Goal: Task Accomplishment & Management: Manage account settings

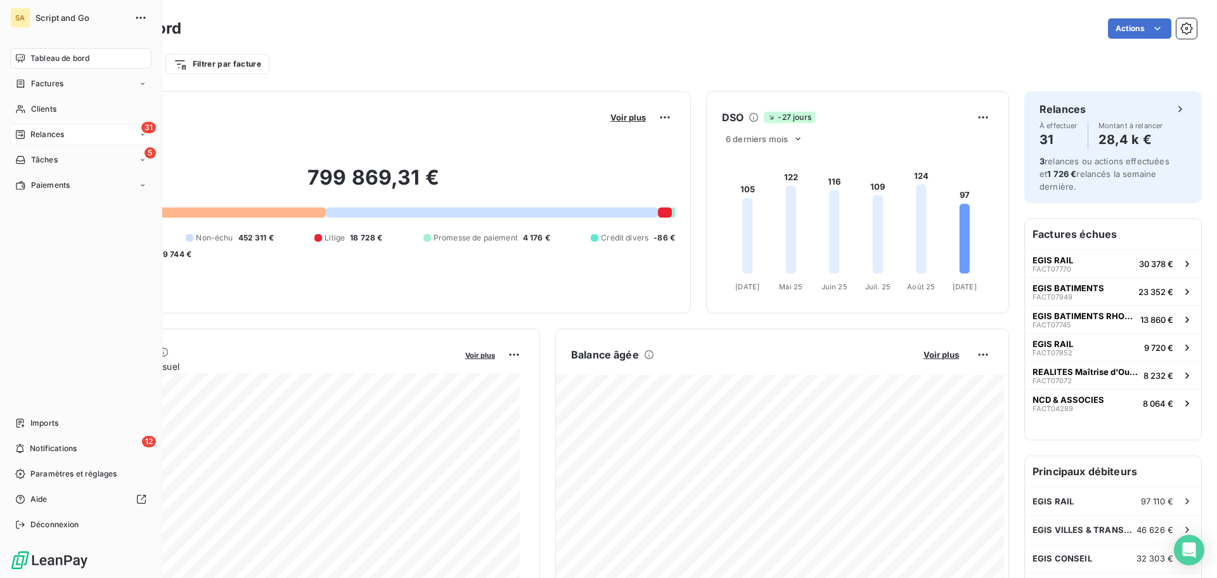
click at [86, 133] on div "31 Relances" at bounding box center [80, 134] width 141 height 20
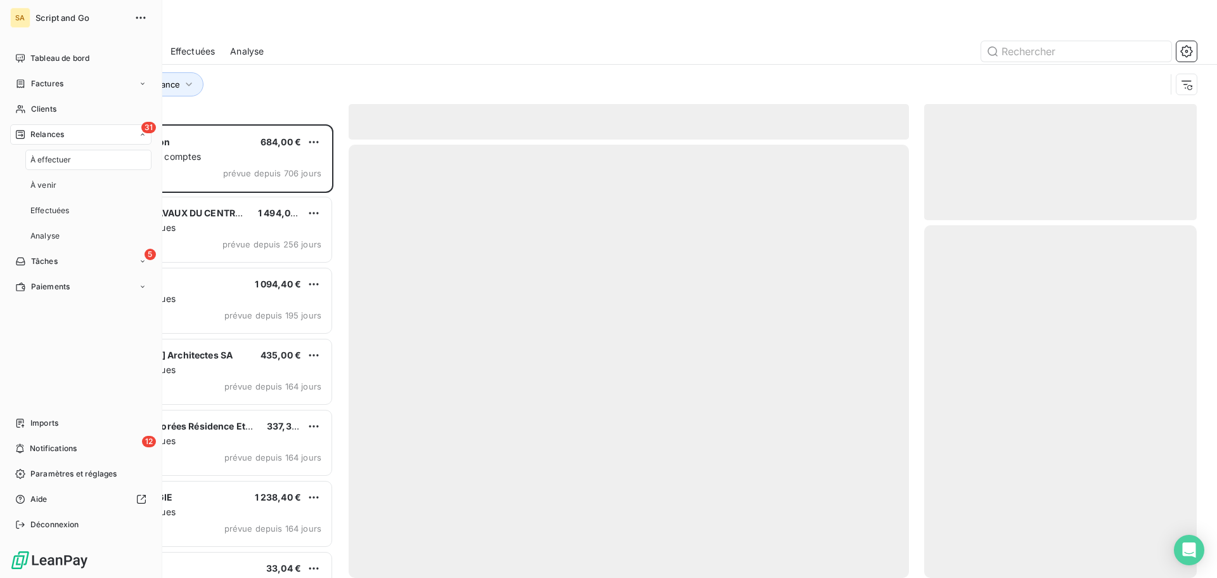
scroll to position [444, 263]
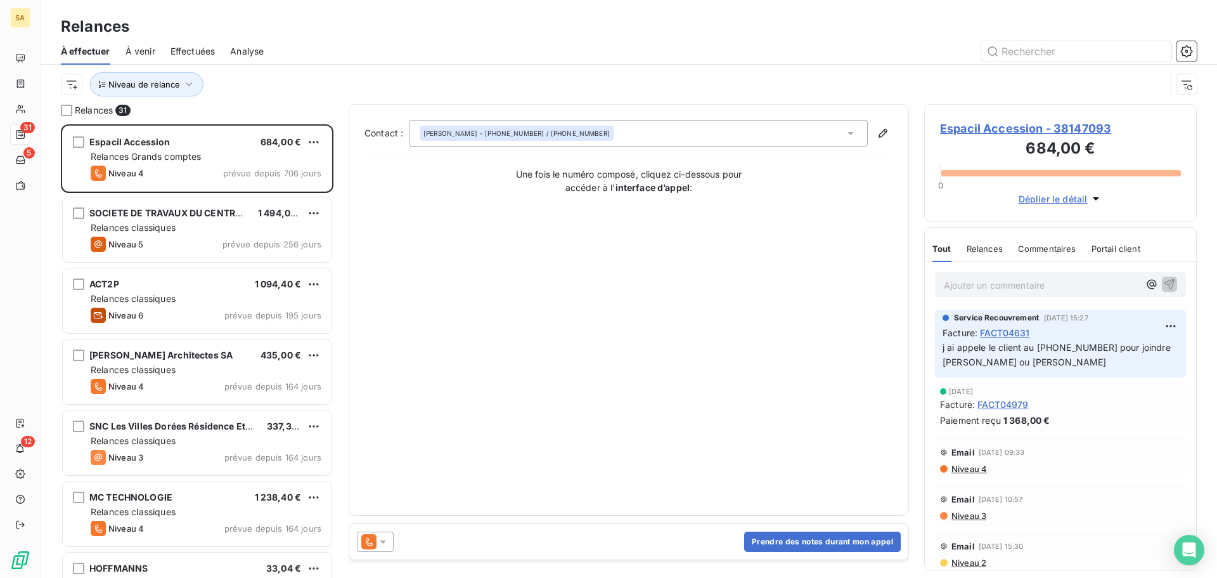
click at [1032, 126] on span "Espacil Accession - 38147093" at bounding box center [1060, 128] width 241 height 17
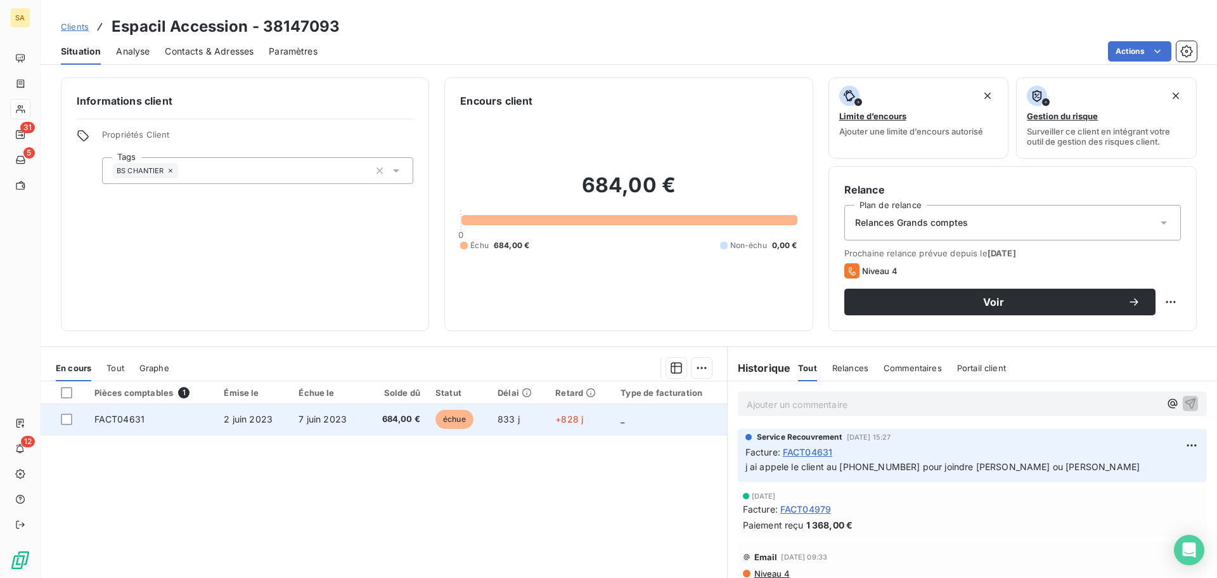
click at [128, 419] on span "FACT04631" at bounding box center [119, 418] width 50 height 11
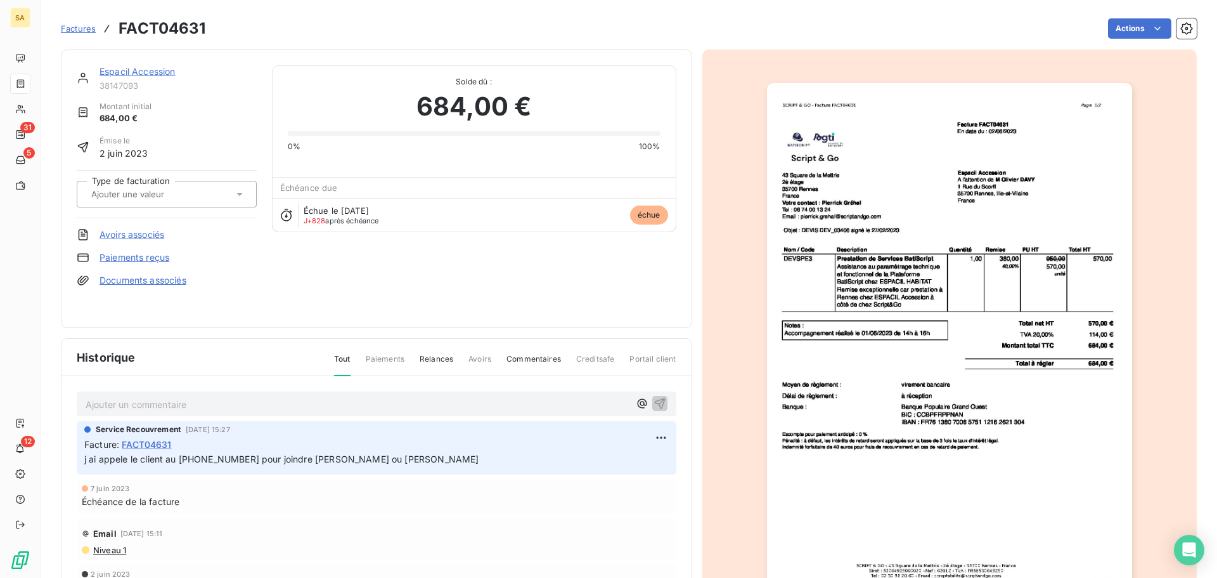
click at [911, 220] on img "button" at bounding box center [949, 341] width 365 height 516
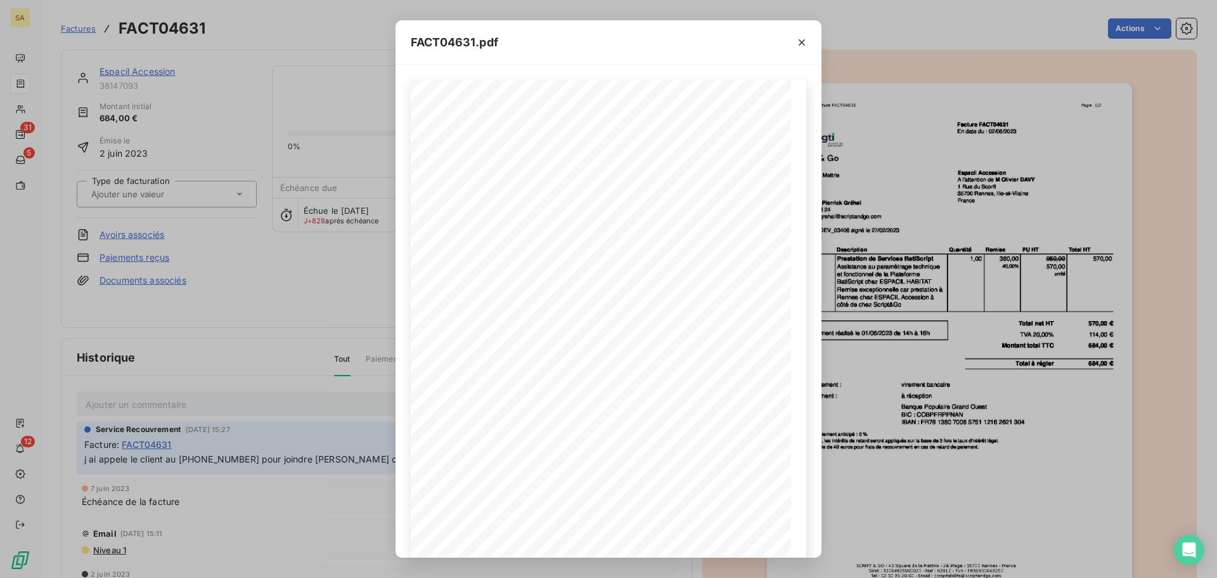
drag, startPoint x: 678, startPoint y: 37, endPoint x: 770, endPoint y: 30, distance: 92.2
click at [770, 30] on div "FACT04631.pdf" at bounding box center [609, 42] width 426 height 44
click at [246, 89] on div "FACT04631.pdf [STREET_ADDRESS] Votre contact : [PERSON_NAME] Tel : [PHONE_NUMBE…" at bounding box center [608, 289] width 1217 height 578
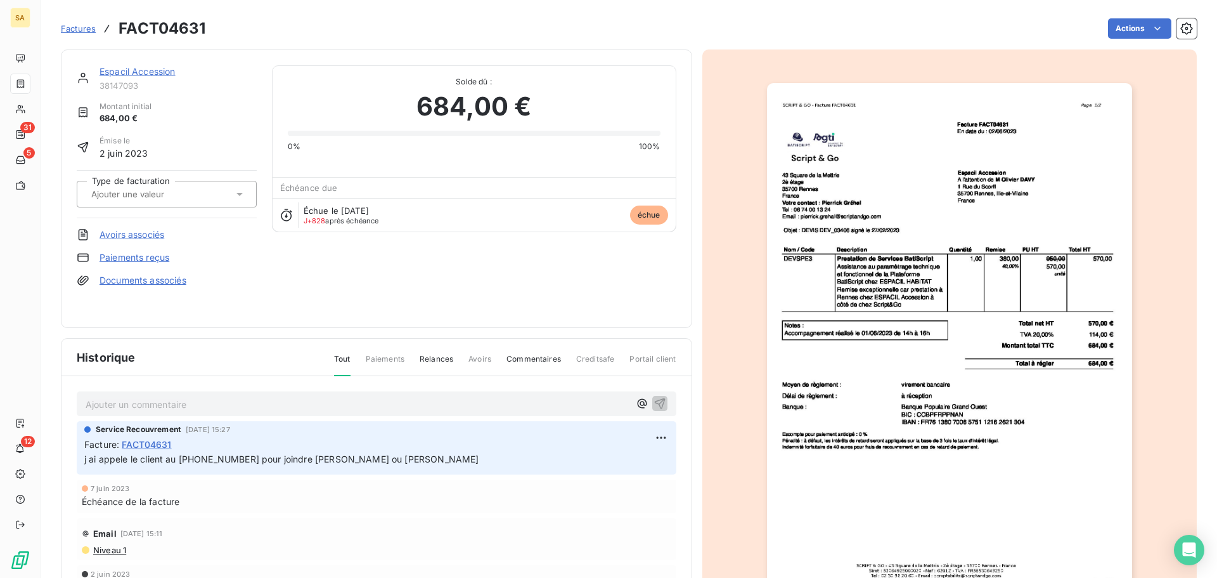
click at [382, 359] on span "Paiements" at bounding box center [385, 364] width 39 height 22
click at [341, 360] on span "Tout" at bounding box center [342, 364] width 16 height 23
click at [135, 67] on link "Espacil Accession" at bounding box center [138, 71] width 76 height 11
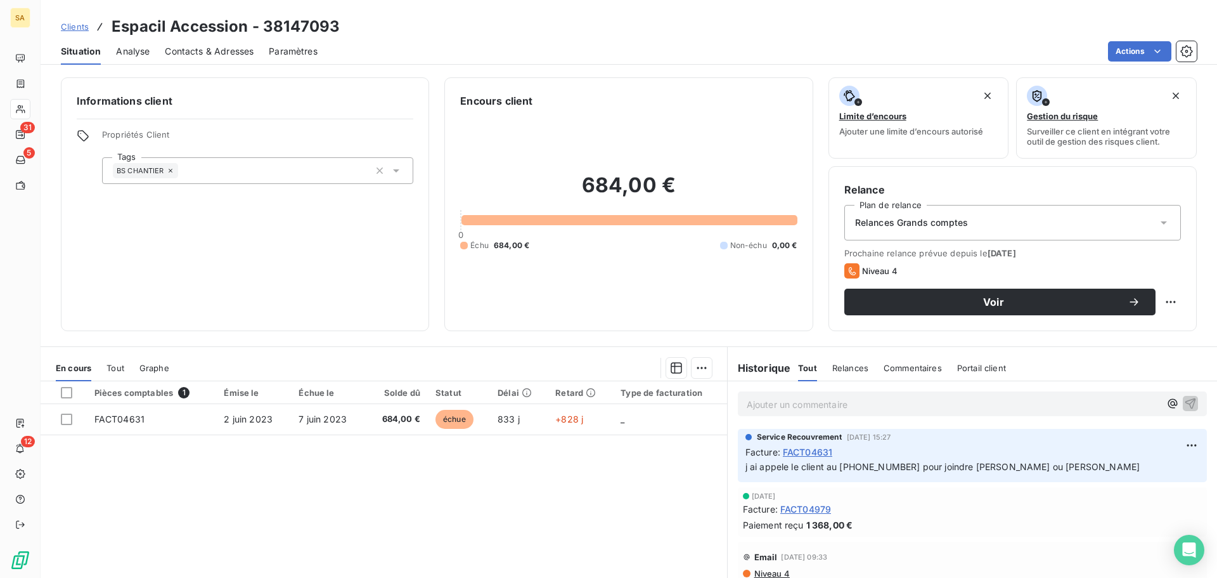
click at [109, 368] on span "Tout" at bounding box center [116, 368] width 18 height 10
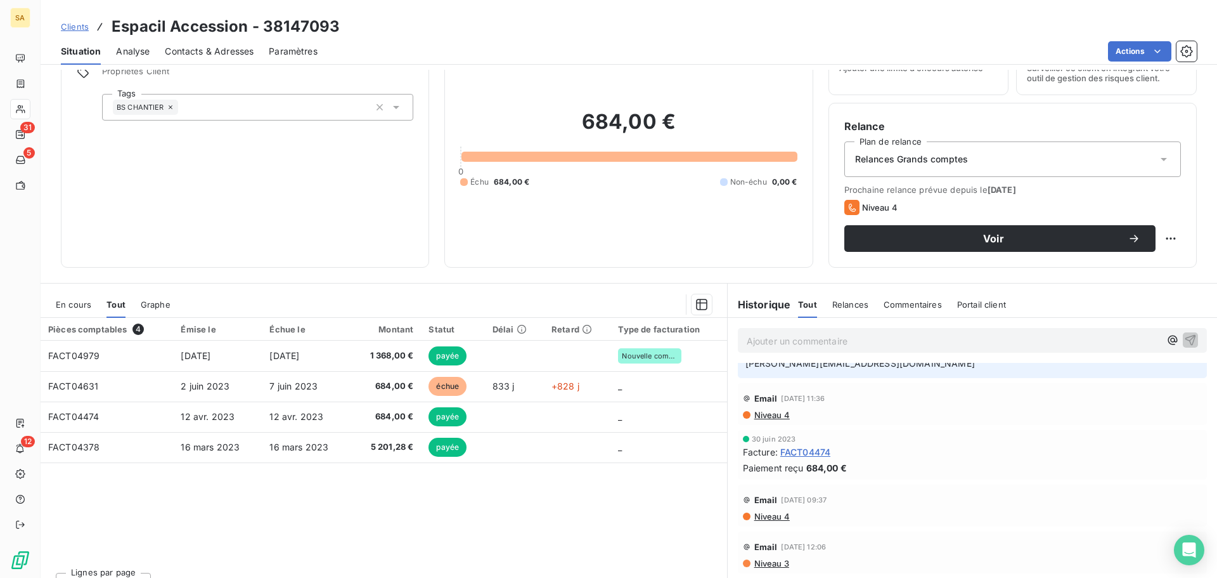
scroll to position [354, 0]
click at [207, 46] on span "Contacts & Adresses" at bounding box center [209, 51] width 89 height 13
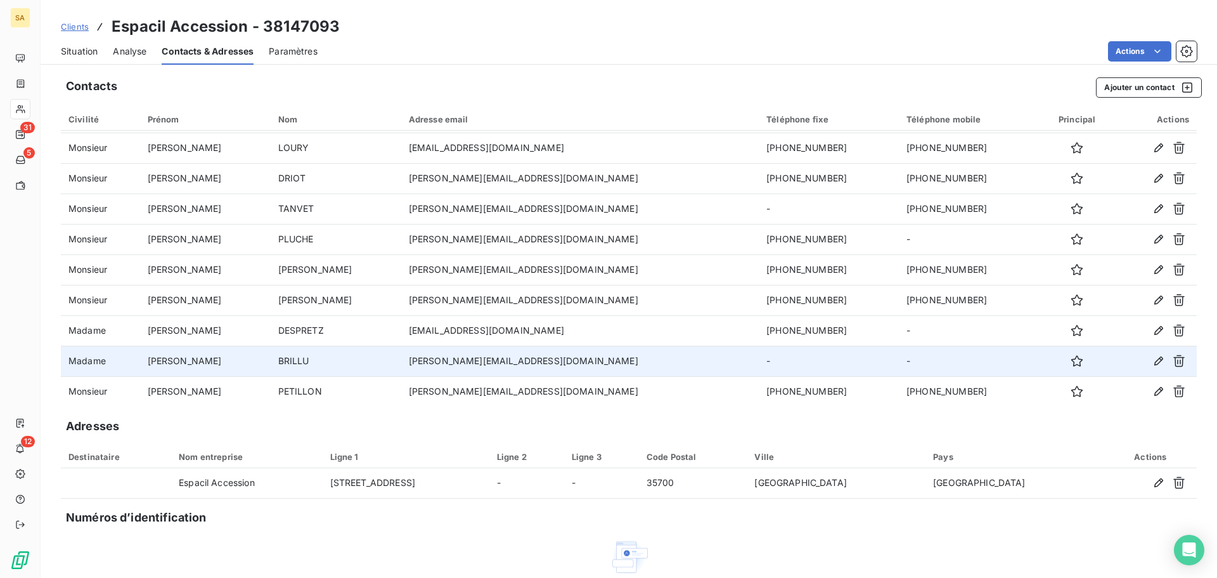
scroll to position [0, 0]
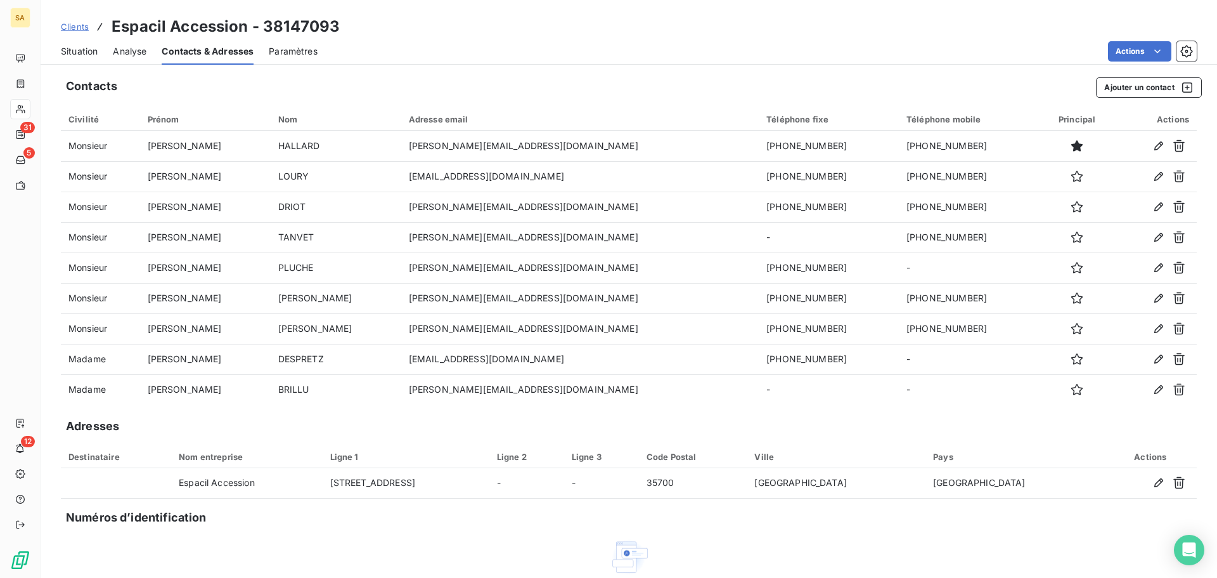
click at [77, 53] on span "Situation" at bounding box center [79, 51] width 37 height 13
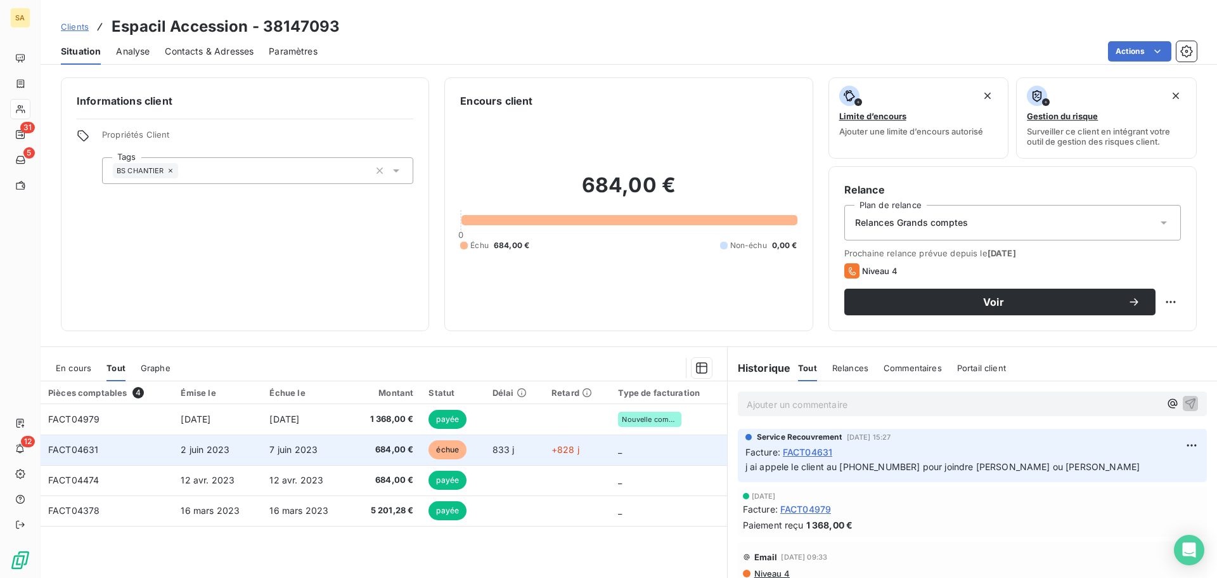
click at [93, 449] on span "FACT04631" at bounding box center [73, 449] width 50 height 11
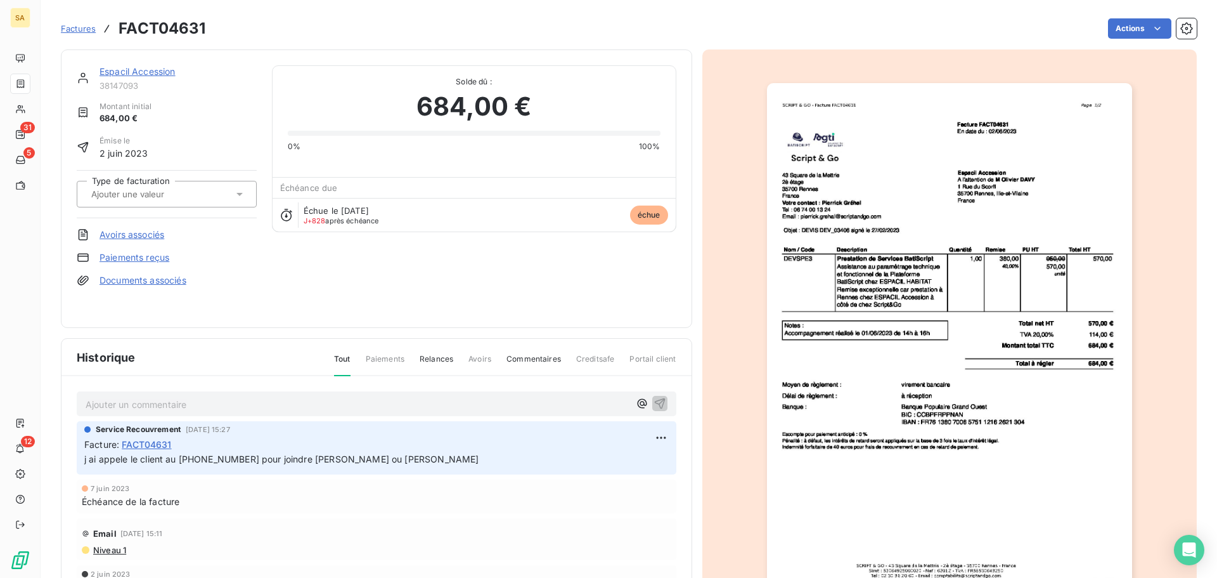
click at [206, 402] on p "Ajouter un commentaire ﻿" at bounding box center [358, 404] width 544 height 16
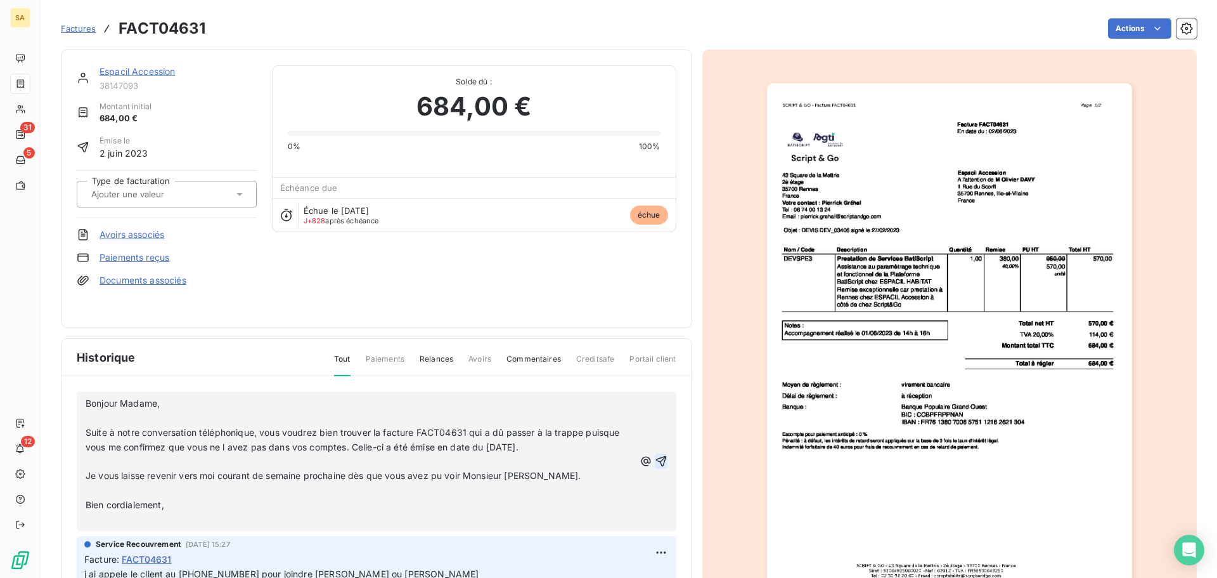
click at [655, 457] on icon "button" at bounding box center [661, 461] width 13 height 13
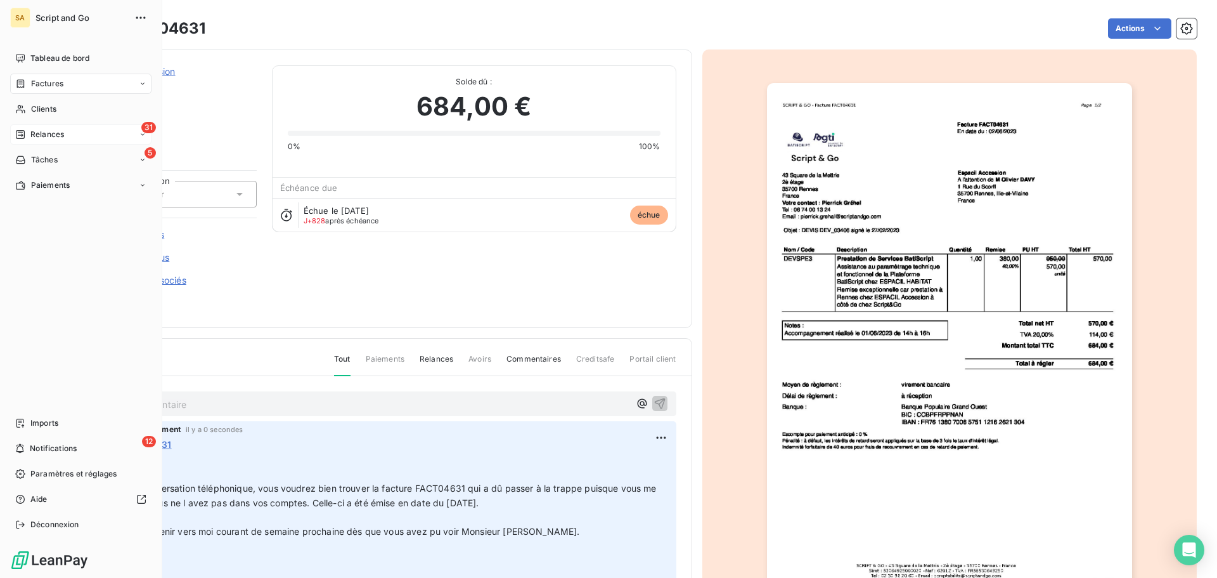
click at [24, 128] on div "31 Relances" at bounding box center [80, 134] width 141 height 20
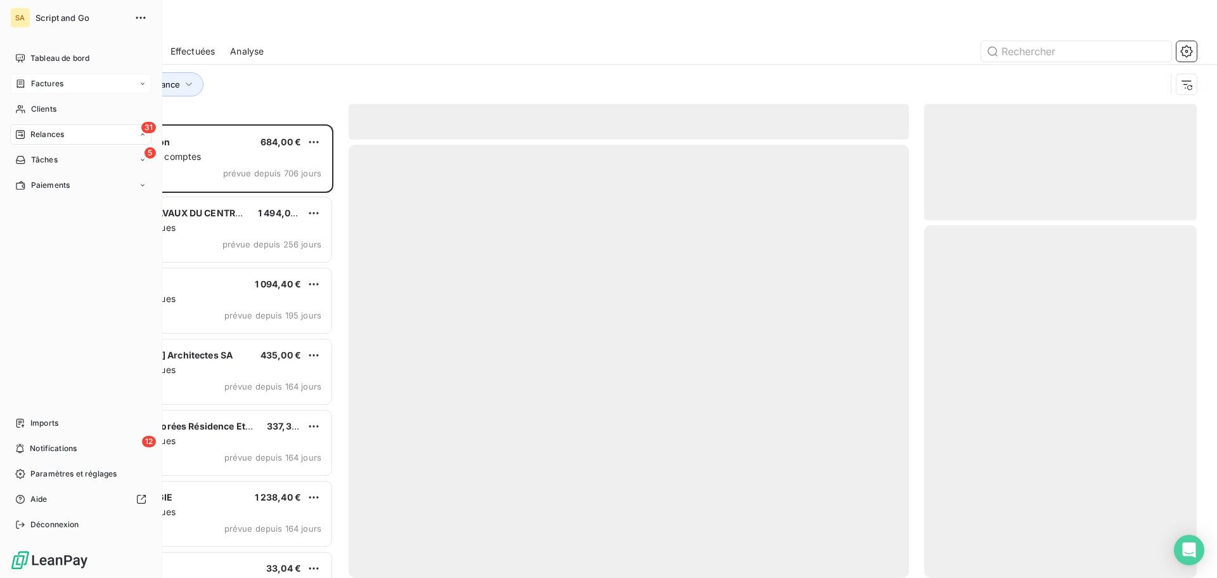
scroll to position [444, 263]
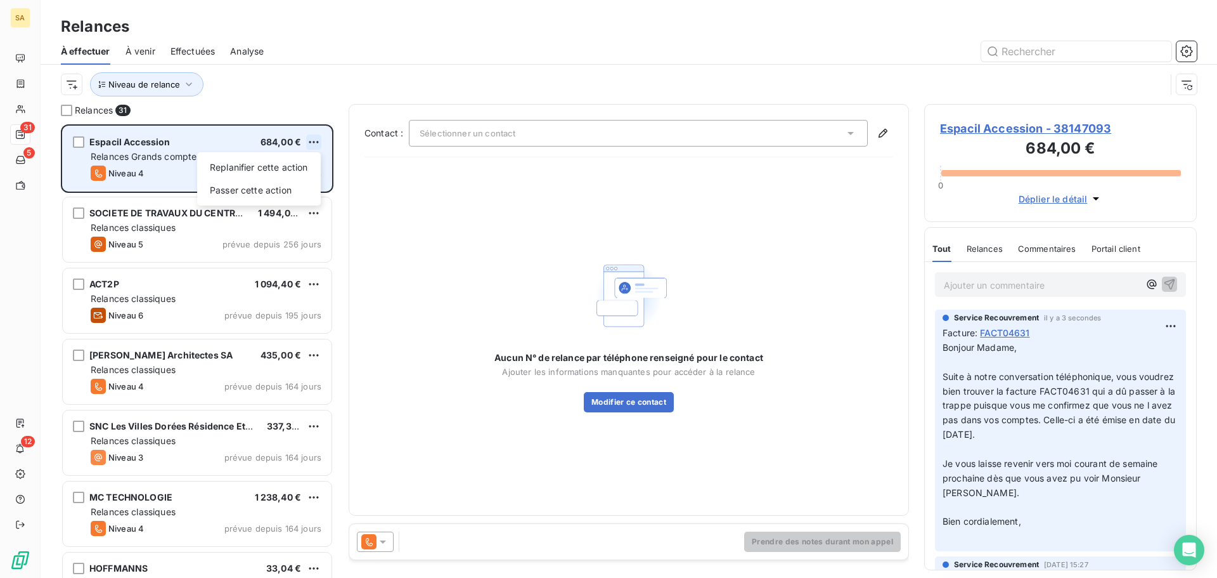
click at [316, 138] on html "SA 31 5 12 Relances À effectuer À venir Effectuées Analyse Niveau de relance Re…" at bounding box center [608, 289] width 1217 height 578
click at [281, 165] on div "Replanifier cette action" at bounding box center [258, 167] width 113 height 20
select select "8"
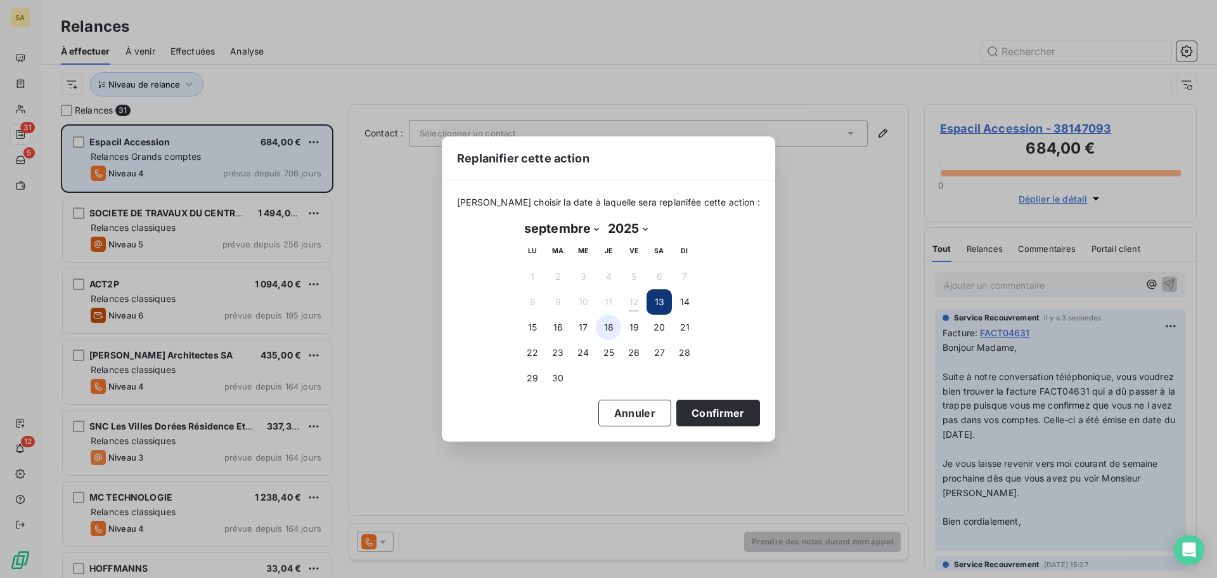
drag, startPoint x: 628, startPoint y: 329, endPoint x: 606, endPoint y: 326, distance: 22.3
click at [606, 326] on tr "15 16 17 18 19 20 21" at bounding box center [609, 326] width 178 height 25
click at [606, 326] on button "18" at bounding box center [608, 326] width 25 height 25
click at [701, 406] on button "Confirmer" at bounding box center [718, 412] width 84 height 27
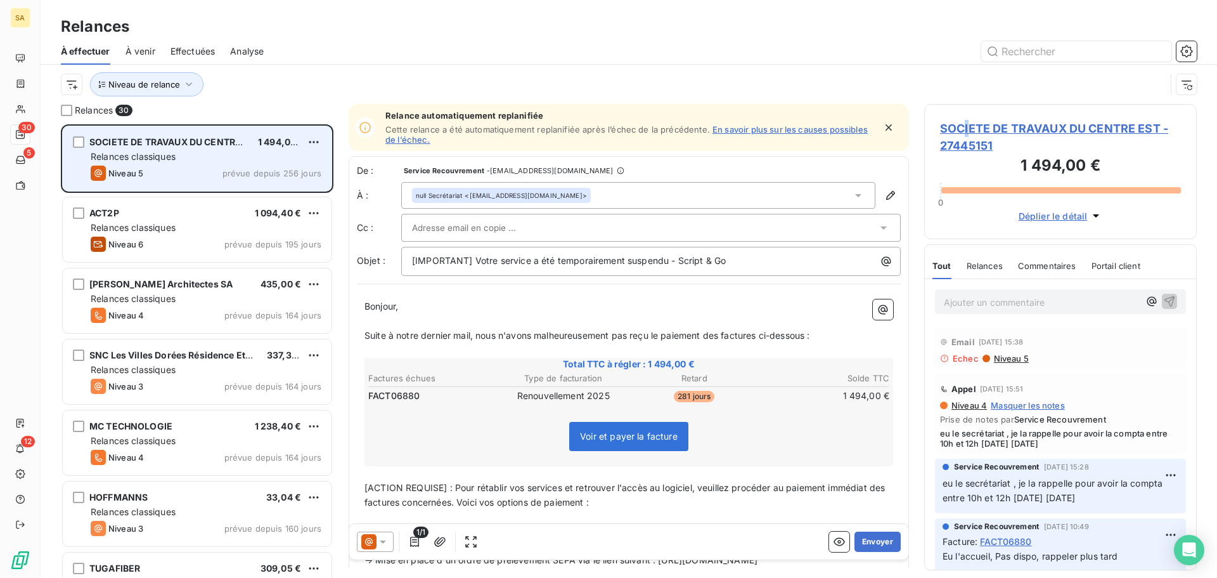
click at [967, 132] on span "SOCIETE DE TRAVAUX DU CENTRE EST - 27445151" at bounding box center [1060, 137] width 241 height 34
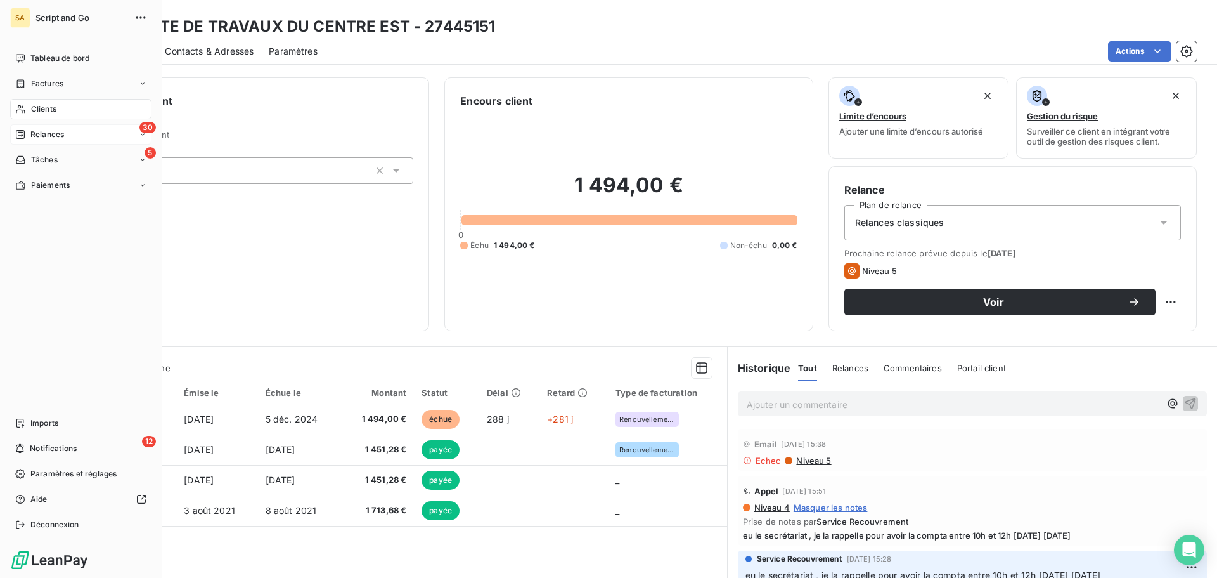
click at [45, 132] on span "Relances" at bounding box center [47, 134] width 34 height 11
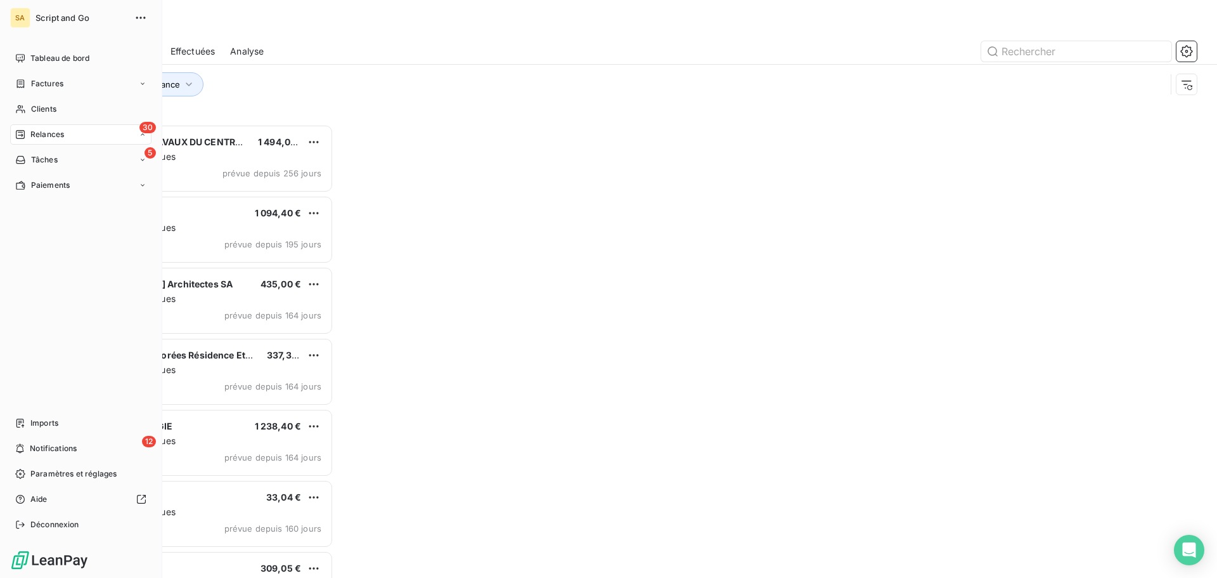
scroll to position [444, 263]
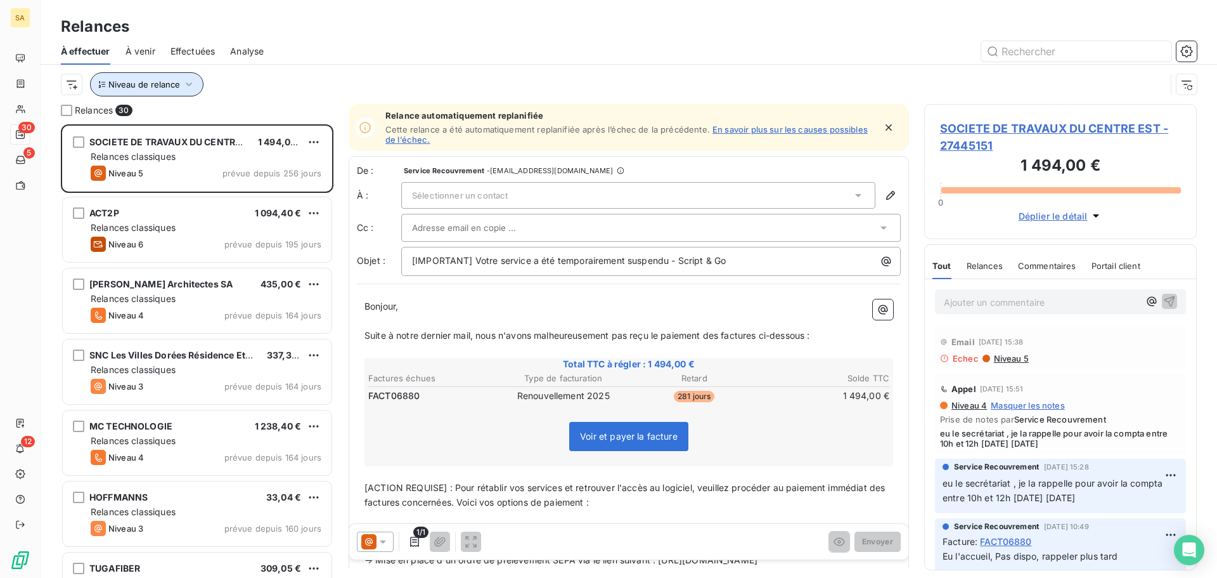
click at [192, 85] on icon "button" at bounding box center [189, 84] width 13 height 13
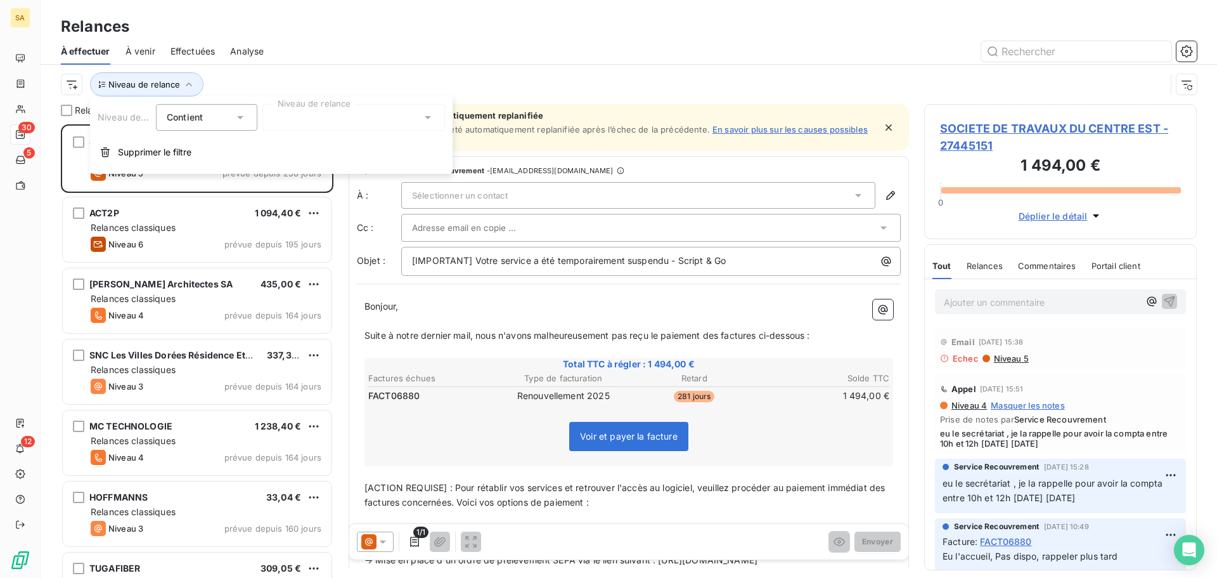
click at [314, 120] on div at bounding box center [353, 117] width 183 height 27
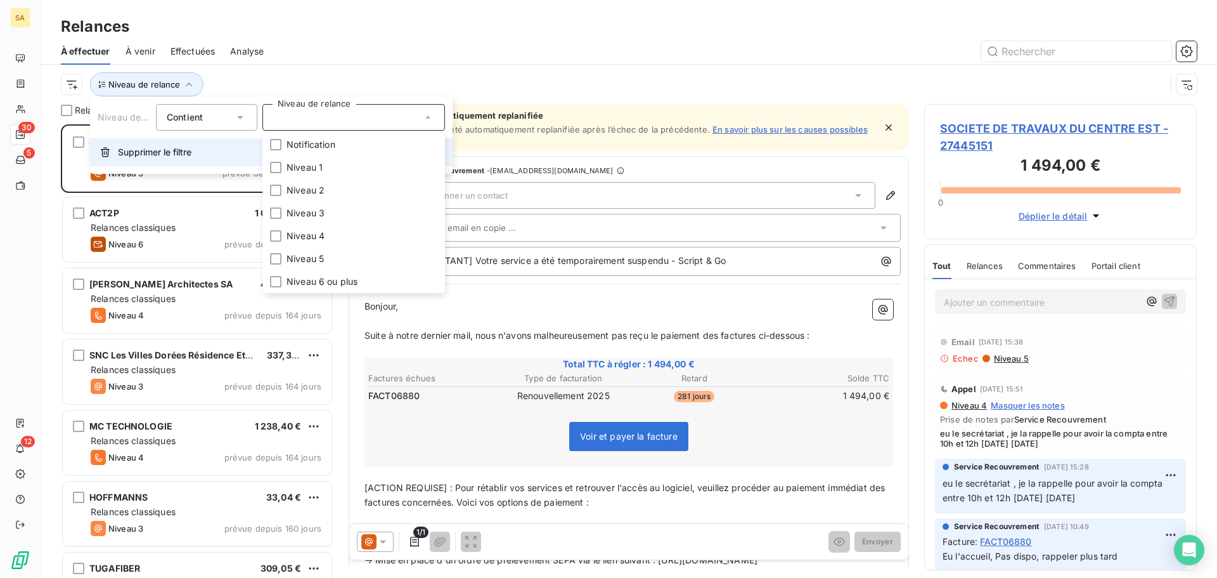
click at [115, 152] on button "Supprimer le filtre" at bounding box center [271, 152] width 363 height 28
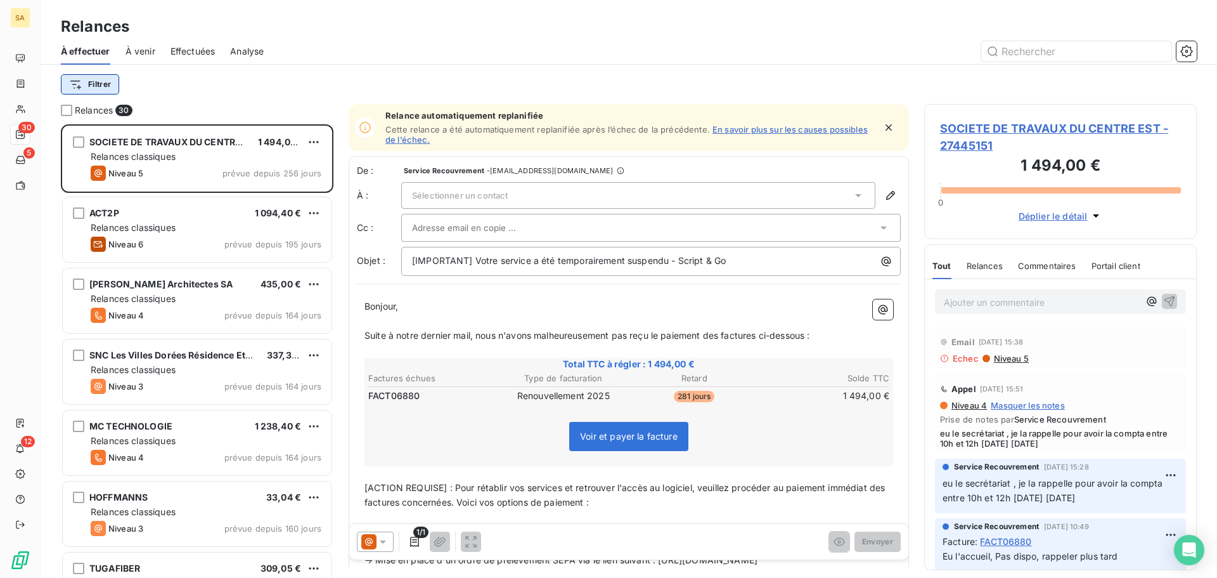
click at [93, 82] on html "SA 30 5 12 Relances À effectuer À venir Effectuées Analyse Filtrer Relances 30 …" at bounding box center [608, 289] width 1217 height 578
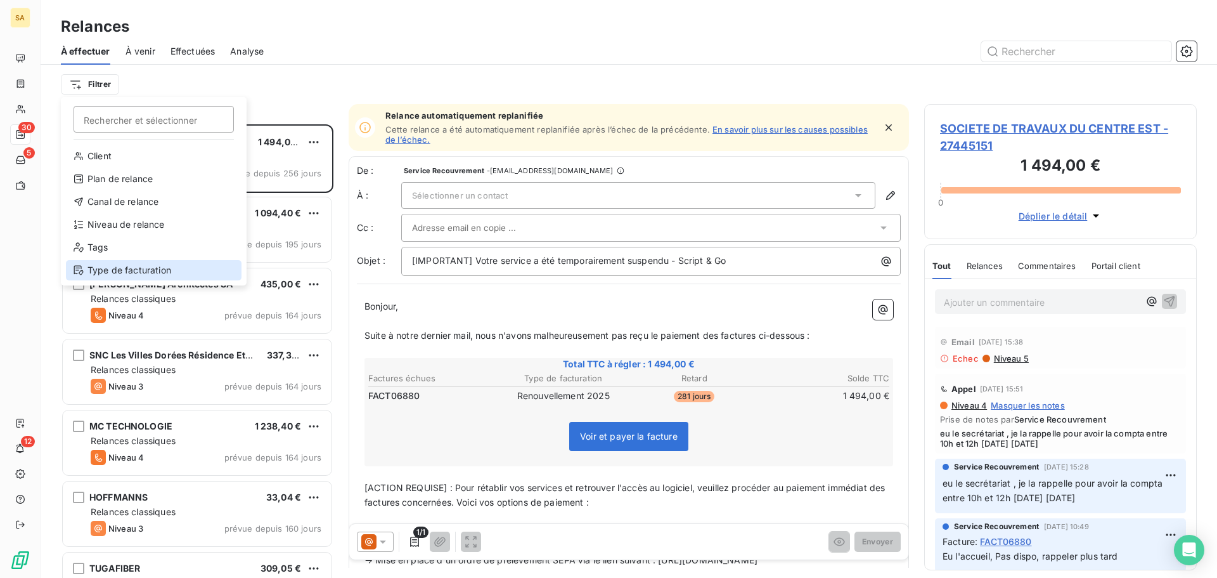
click at [121, 268] on div "Type de facturation" at bounding box center [154, 270] width 176 height 20
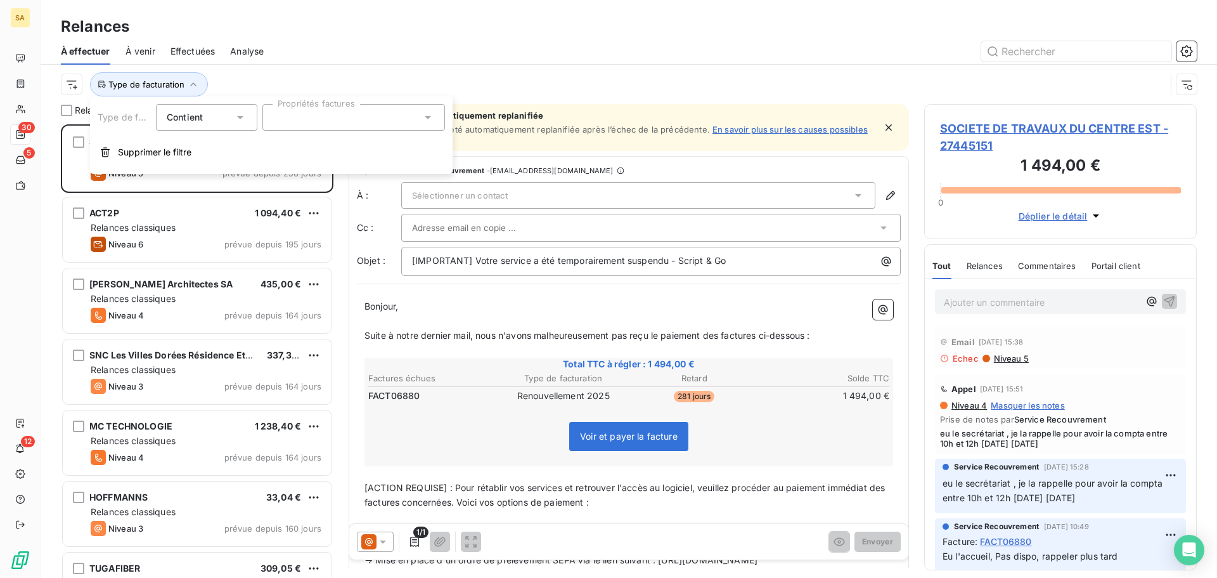
click at [311, 122] on div at bounding box center [353, 117] width 183 height 27
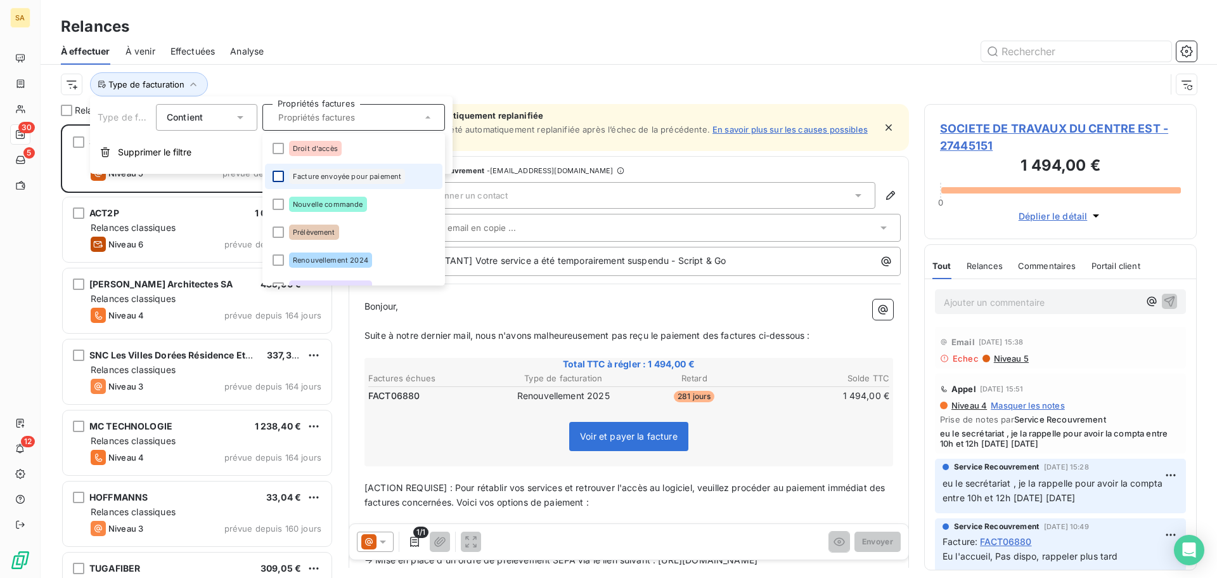
click at [277, 176] on div at bounding box center [278, 176] width 11 height 11
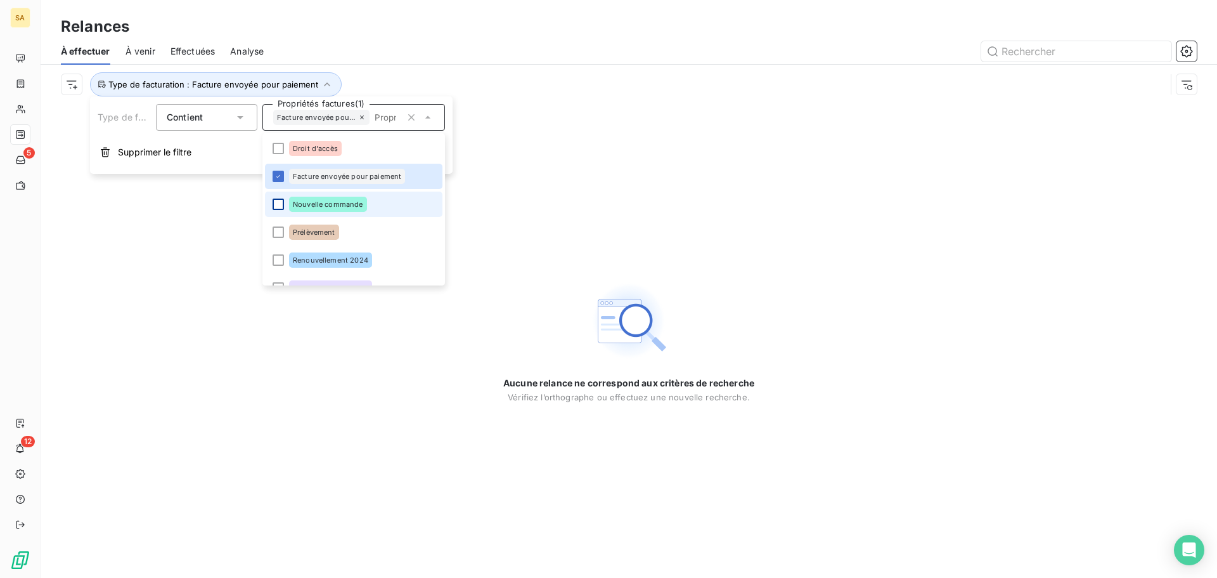
click at [277, 203] on div at bounding box center [278, 203] width 11 height 11
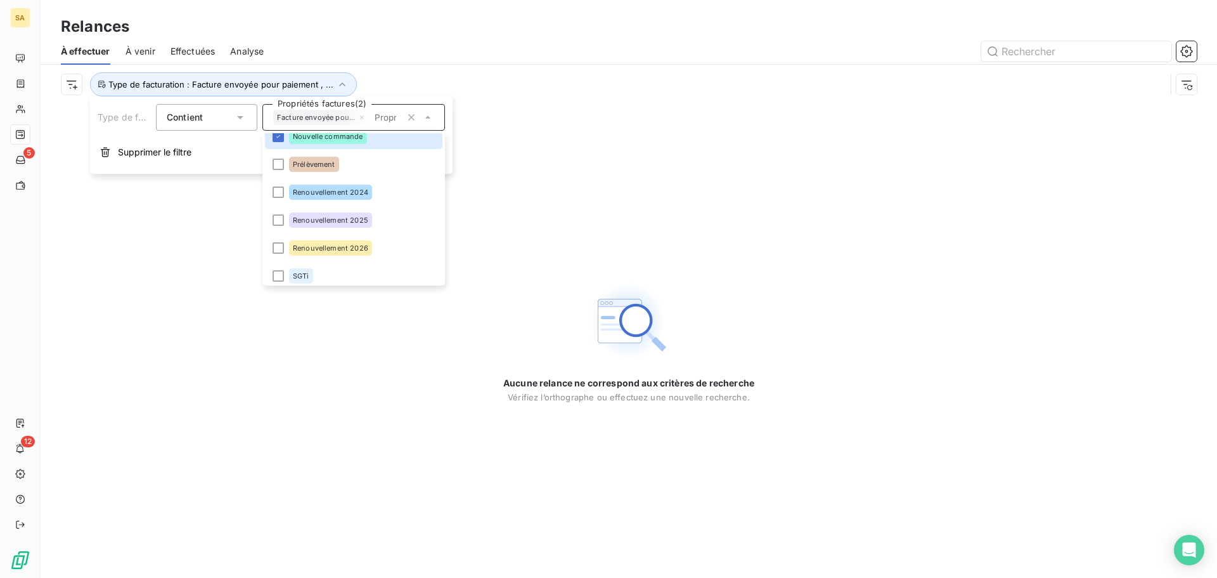
scroll to position [74, 0]
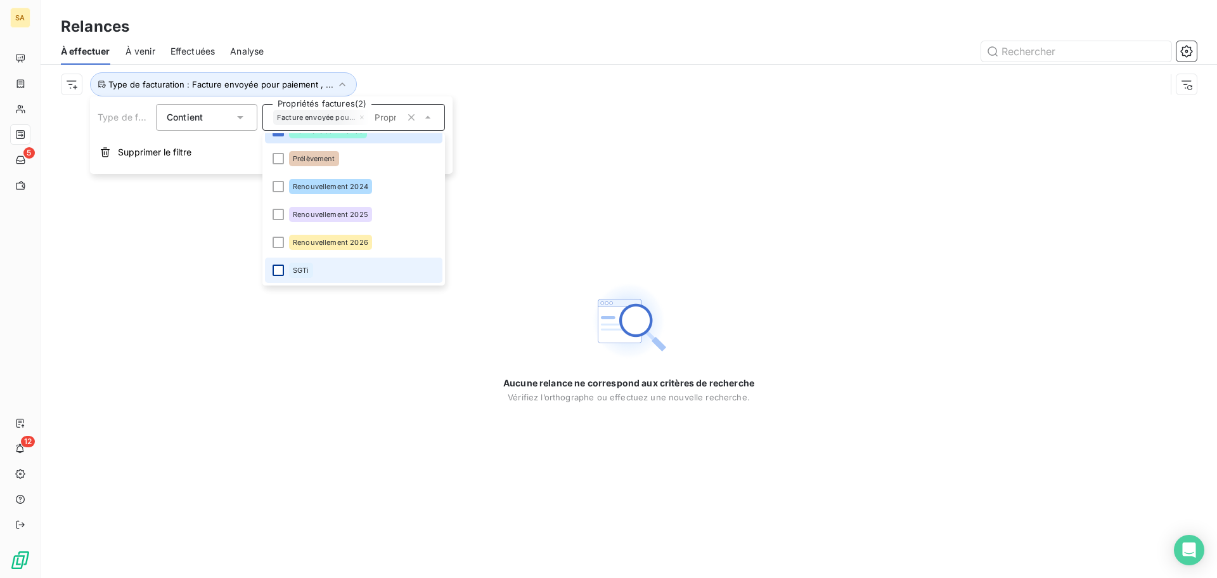
click at [278, 270] on div at bounding box center [278, 269] width 11 height 11
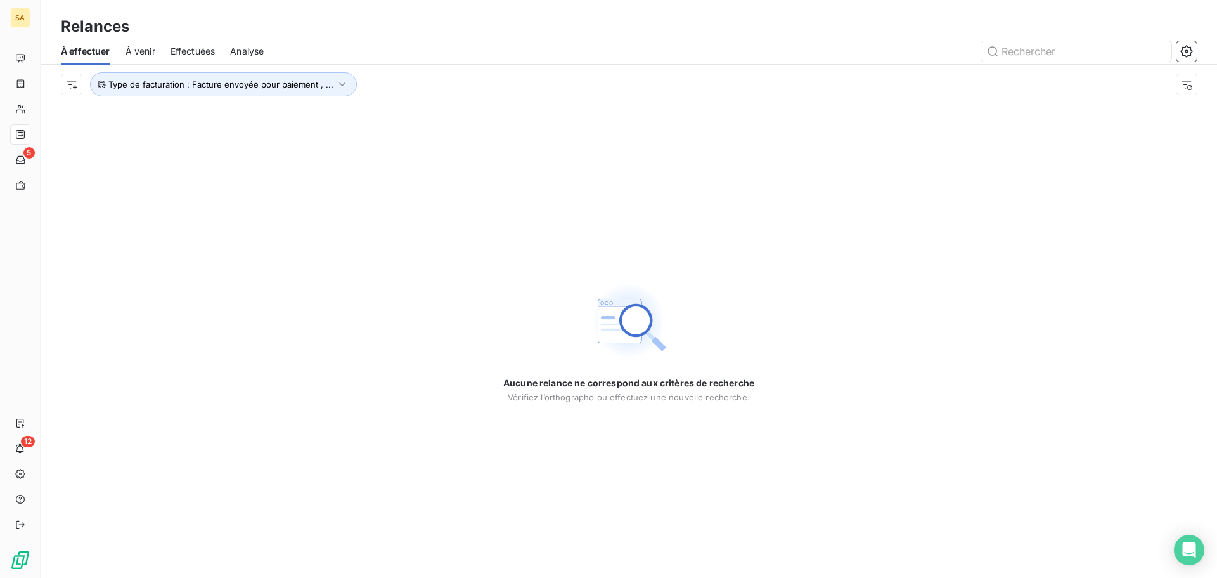
click at [617, 179] on div "Aucune relance ne correspond aux critères de recherche [PERSON_NAME] l’orthogra…" at bounding box center [629, 341] width 1177 height 474
click at [339, 84] on icon "button" at bounding box center [342, 84] width 6 height 4
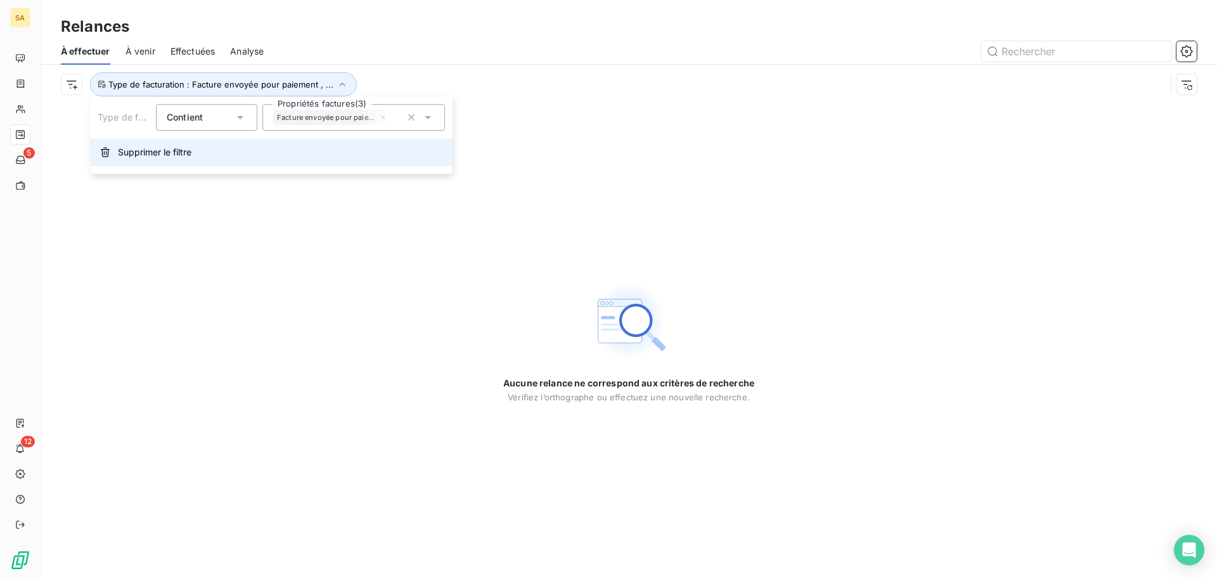
click at [152, 148] on span "Supprimer le filtre" at bounding box center [155, 152] width 74 height 13
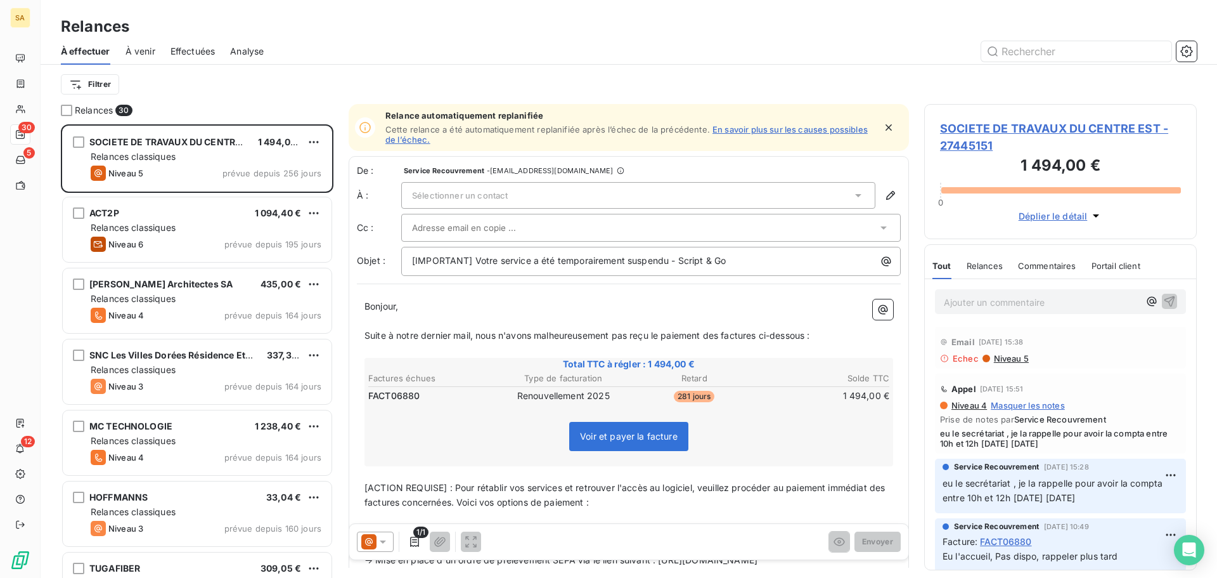
scroll to position [444, 263]
click at [98, 86] on html "SA 30 5 12 Relances À effectuer À venir Effectuées Analyse Filtrer Relances 30 …" at bounding box center [608, 289] width 1217 height 578
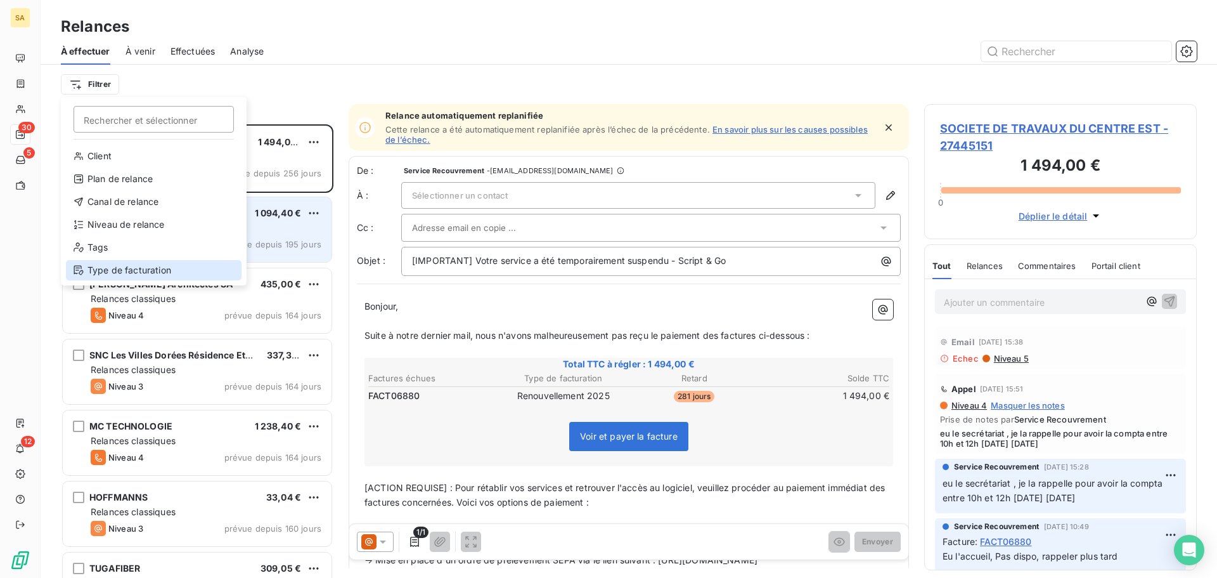
click at [110, 263] on div "Type de facturation" at bounding box center [154, 270] width 176 height 20
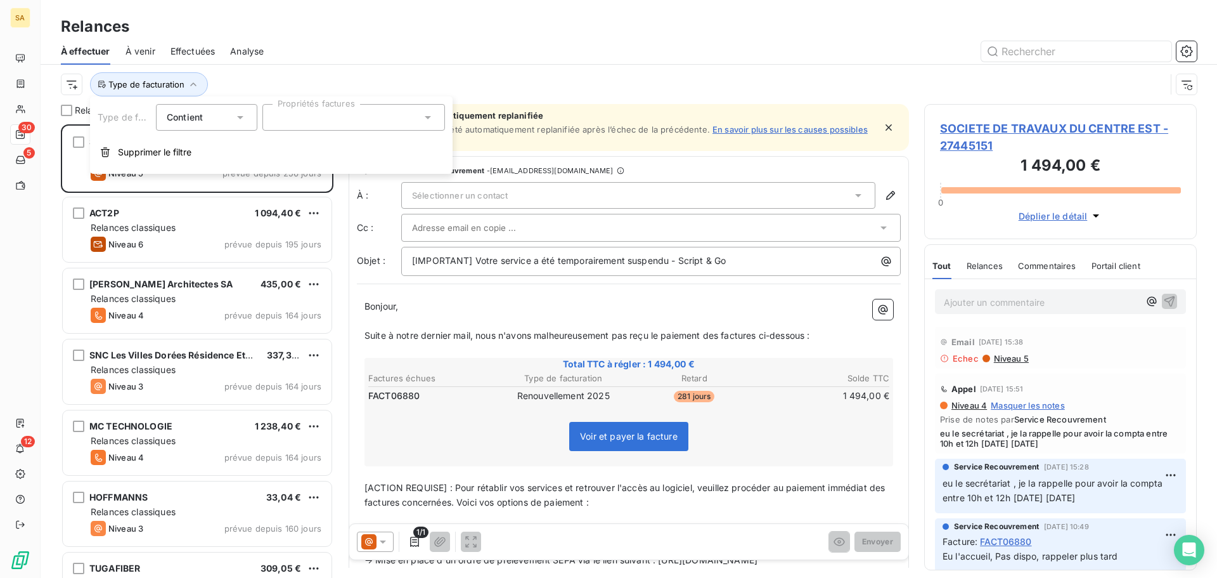
click at [286, 122] on div at bounding box center [353, 117] width 183 height 27
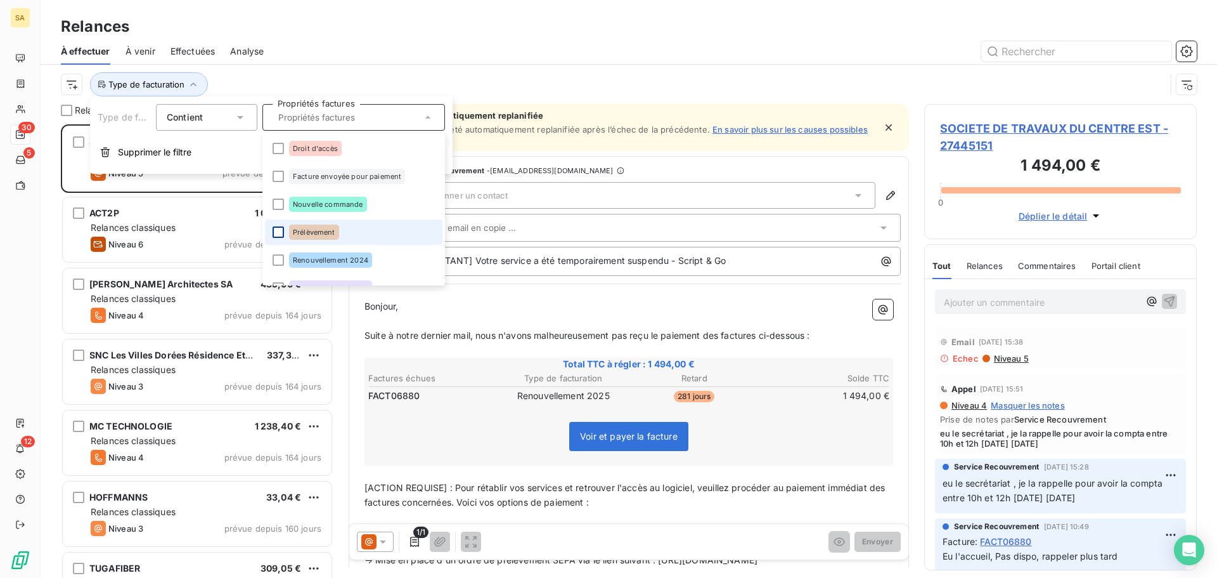
click at [281, 236] on div at bounding box center [278, 231] width 11 height 11
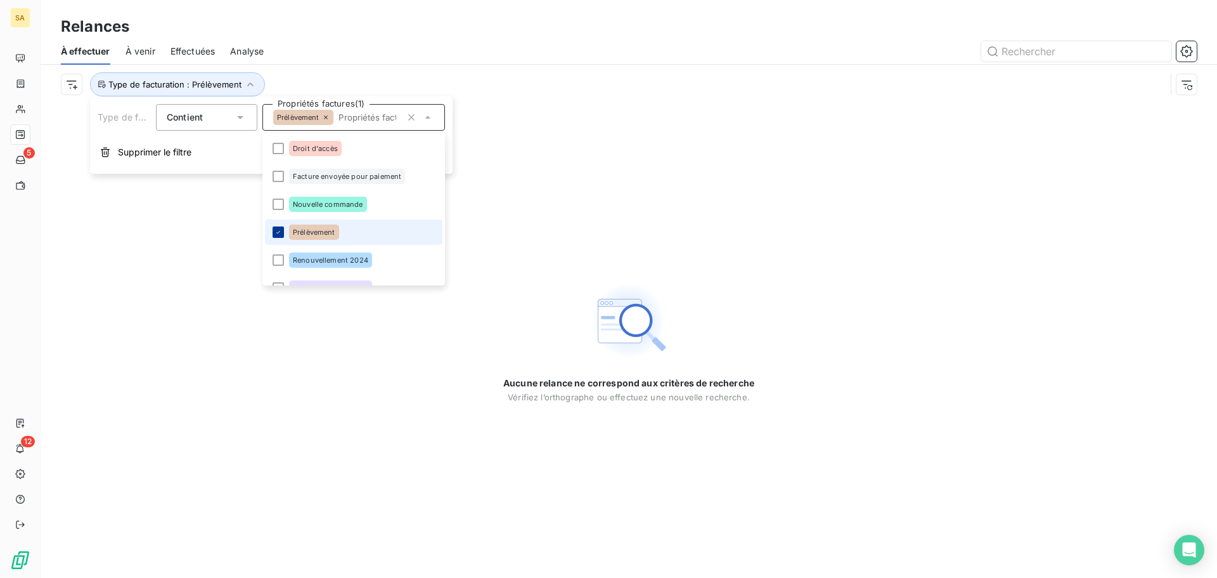
click at [281, 235] on icon at bounding box center [279, 232] width 8 height 8
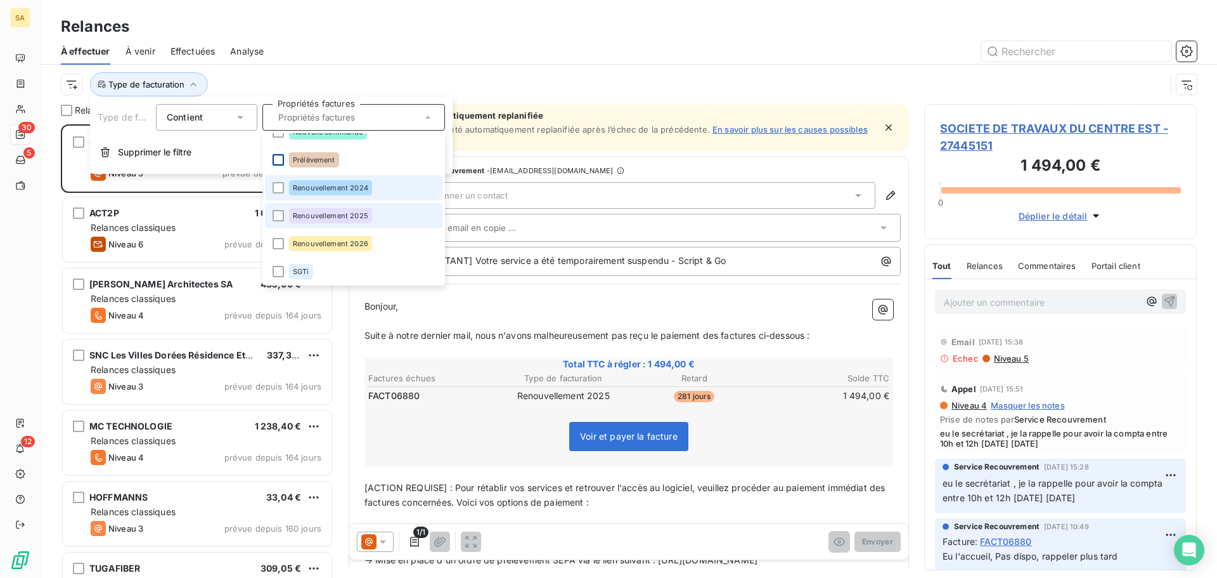
scroll to position [74, 0]
click at [277, 183] on div at bounding box center [278, 186] width 11 height 11
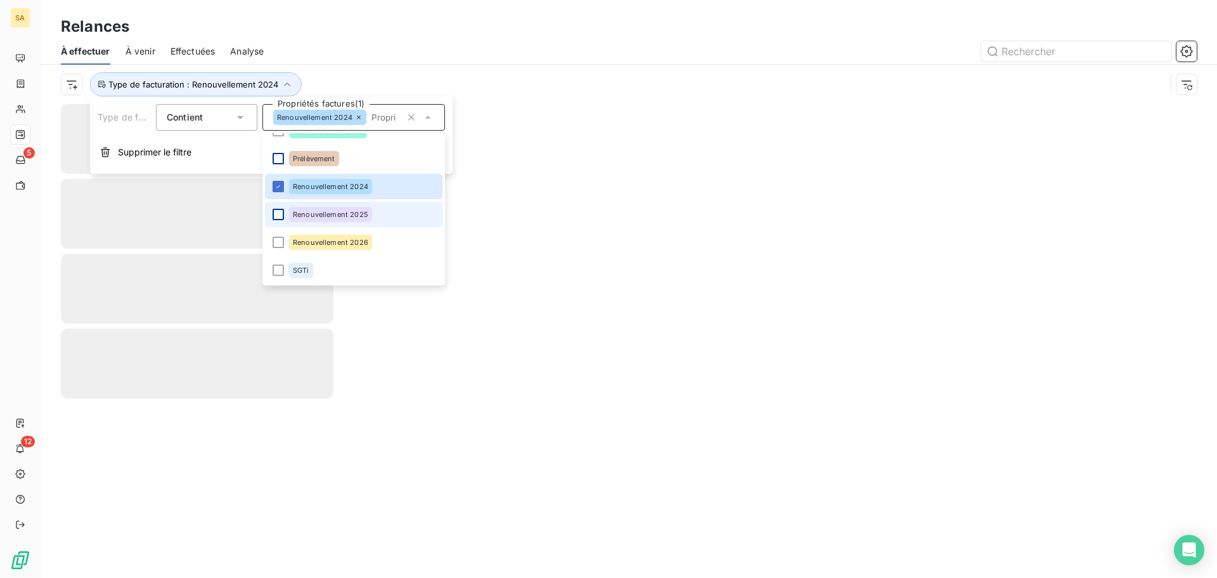
click at [278, 214] on div at bounding box center [278, 214] width 11 height 11
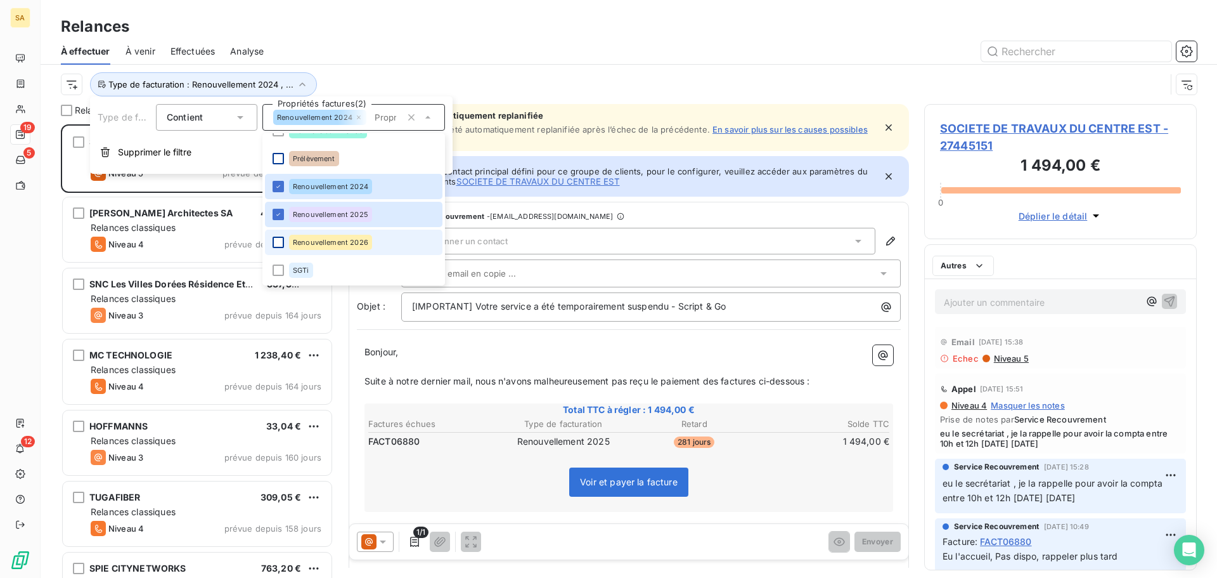
scroll to position [444, 263]
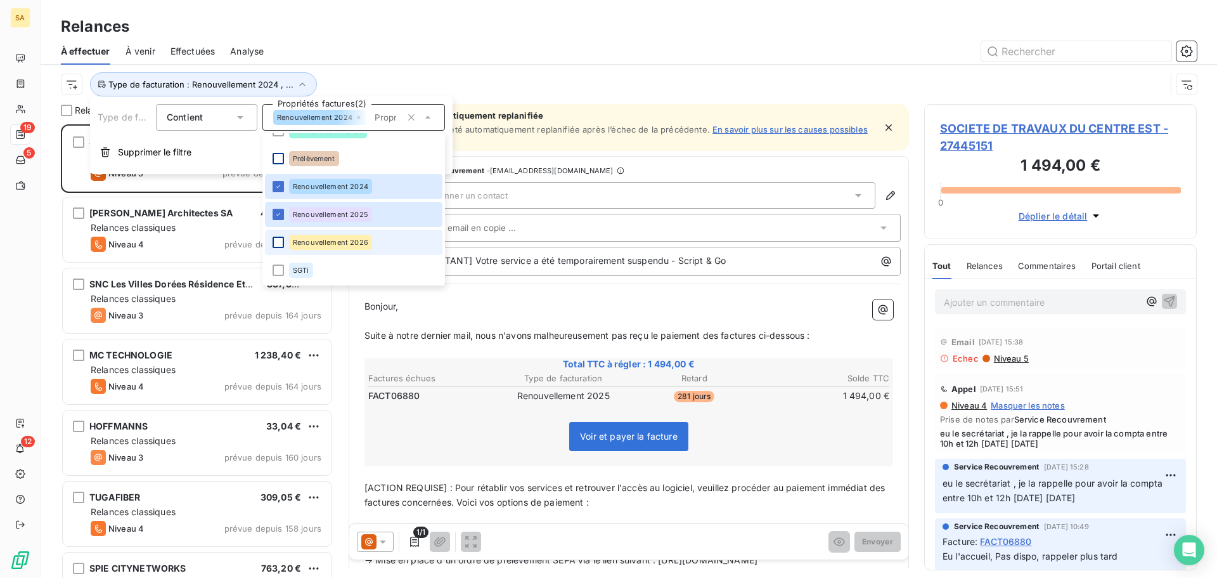
click at [279, 239] on div at bounding box center [278, 241] width 11 height 11
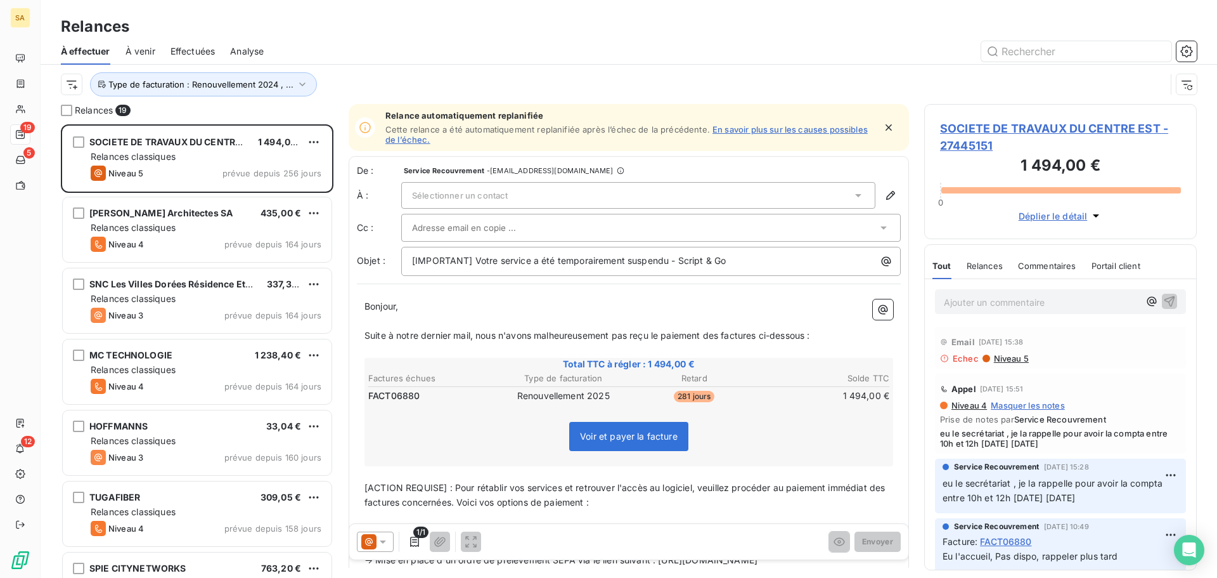
click at [595, 81] on div "Type de facturation : Renouvellement 2024 , ..." at bounding box center [613, 84] width 1105 height 24
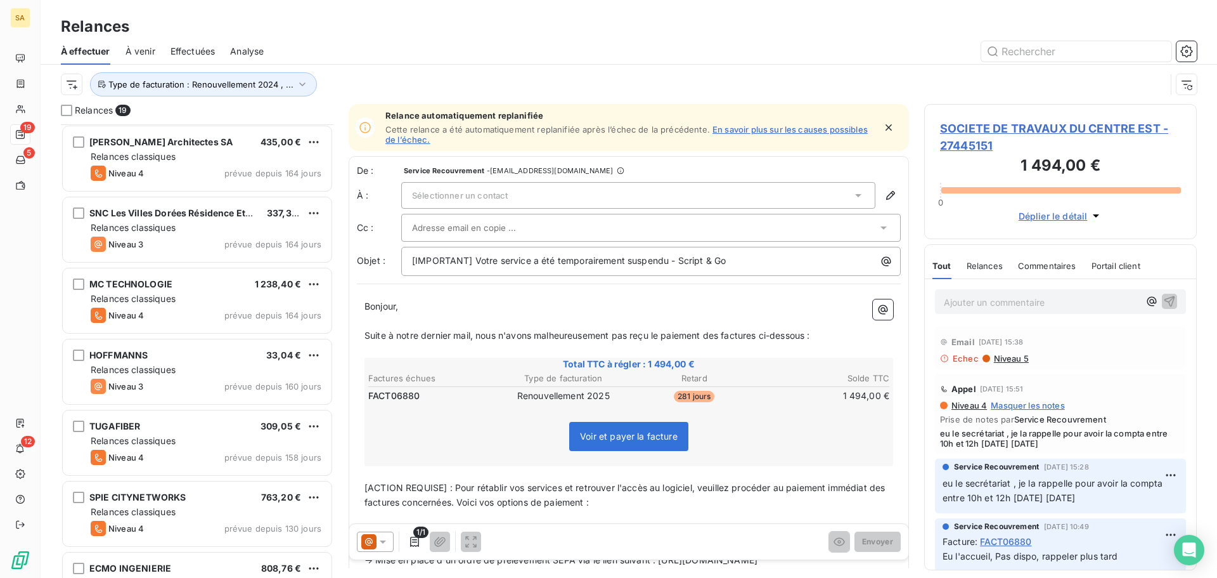
scroll to position [0, 0]
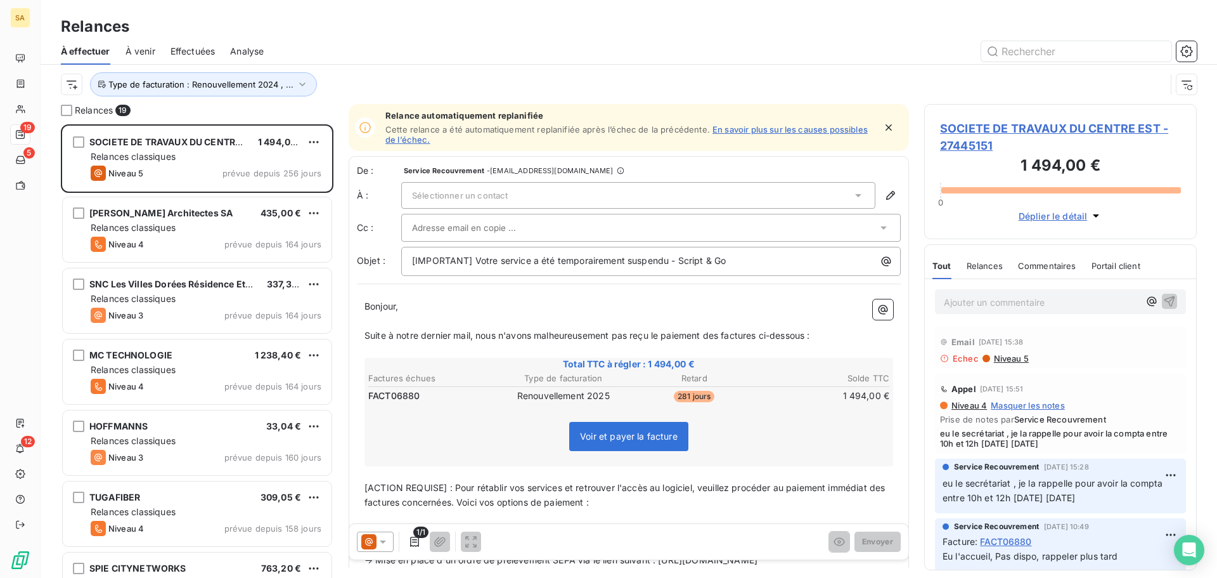
click at [1006, 356] on span "Niveau 5" at bounding box center [1011, 358] width 36 height 10
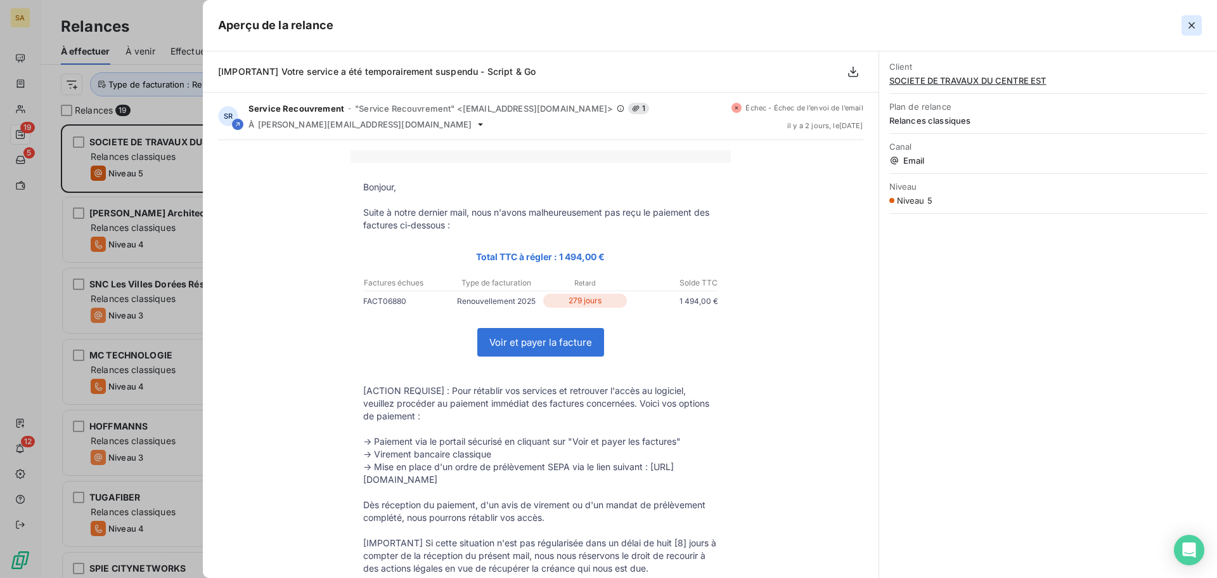
click at [1192, 23] on icon "button" at bounding box center [1192, 25] width 13 height 13
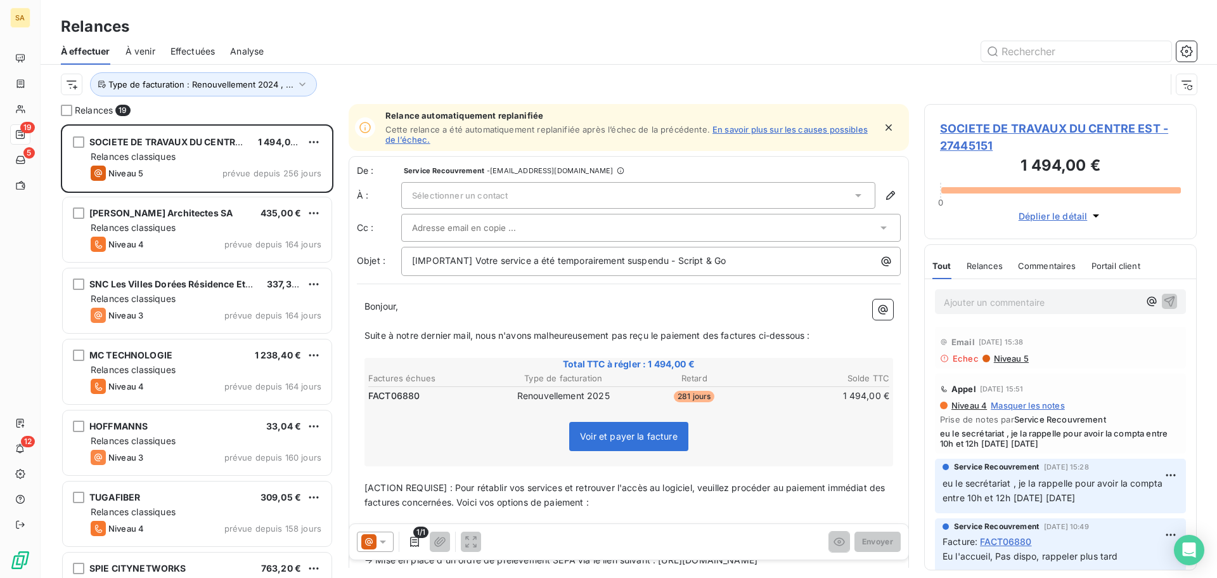
click at [182, 49] on span "Effectuées" at bounding box center [193, 51] width 45 height 13
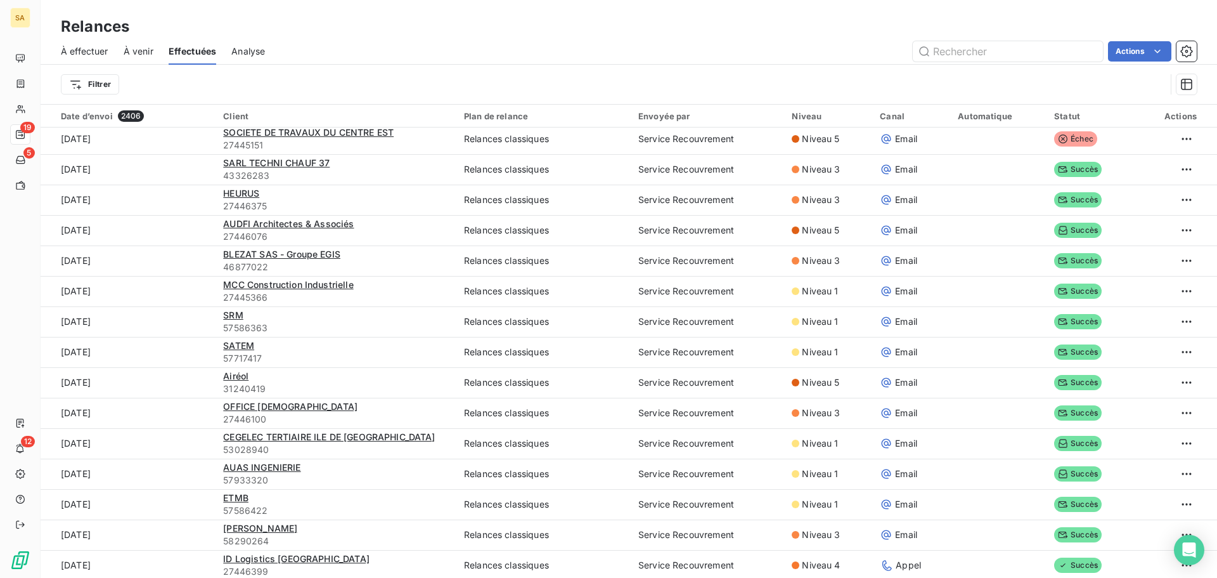
scroll to position [888, 0]
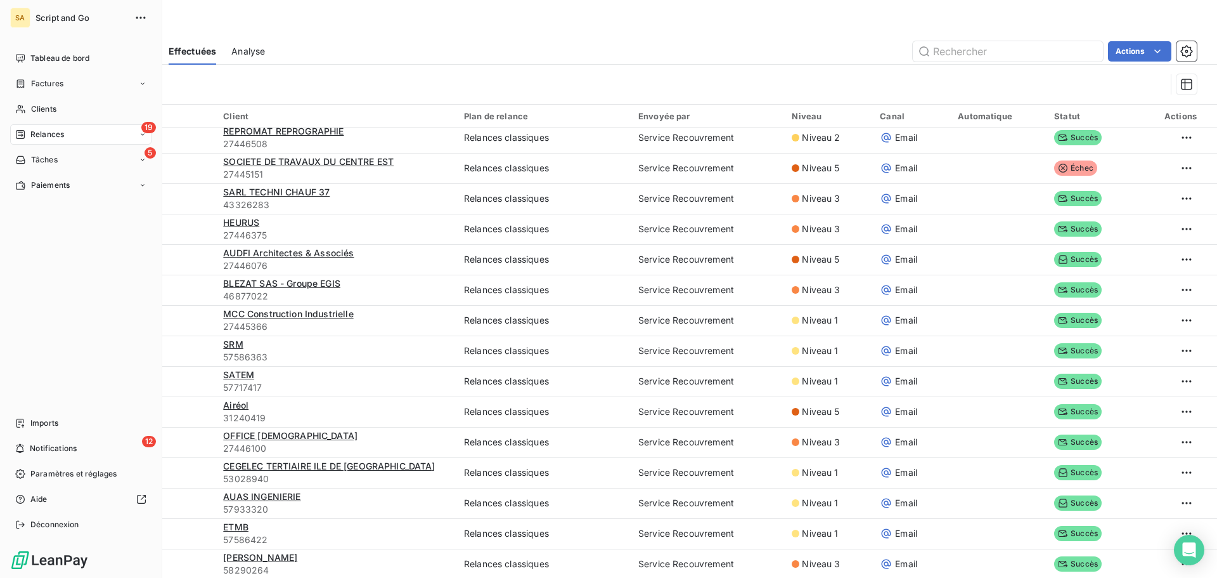
click at [18, 133] on icon at bounding box center [20, 134] width 9 height 9
click at [77, 59] on span "Tableau de bord" at bounding box center [59, 58] width 59 height 11
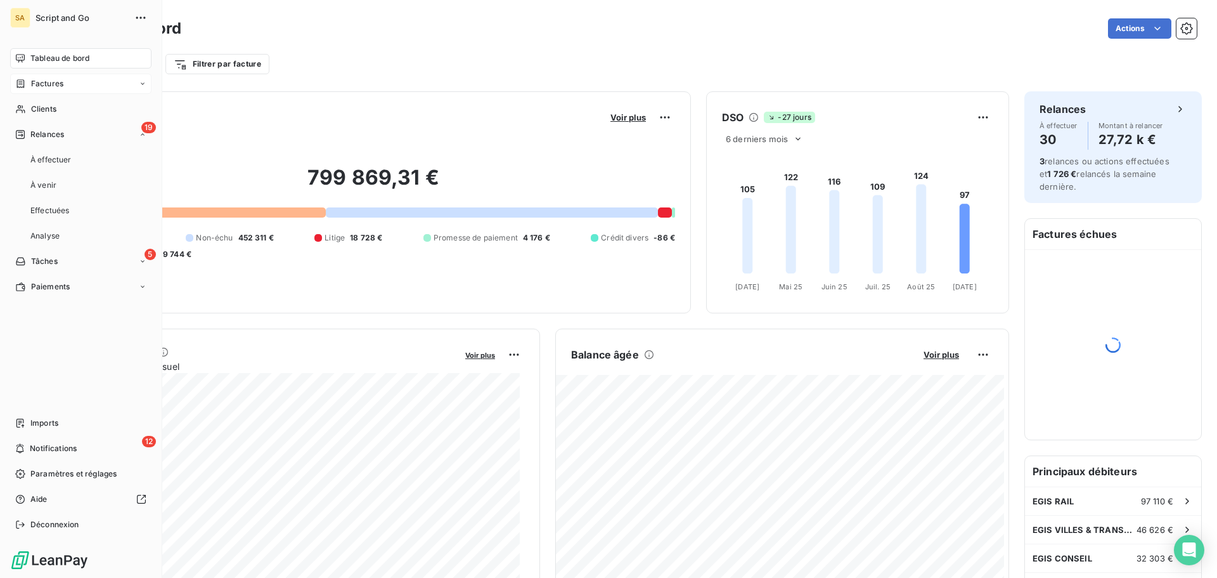
click at [64, 84] on div "Factures" at bounding box center [80, 84] width 141 height 20
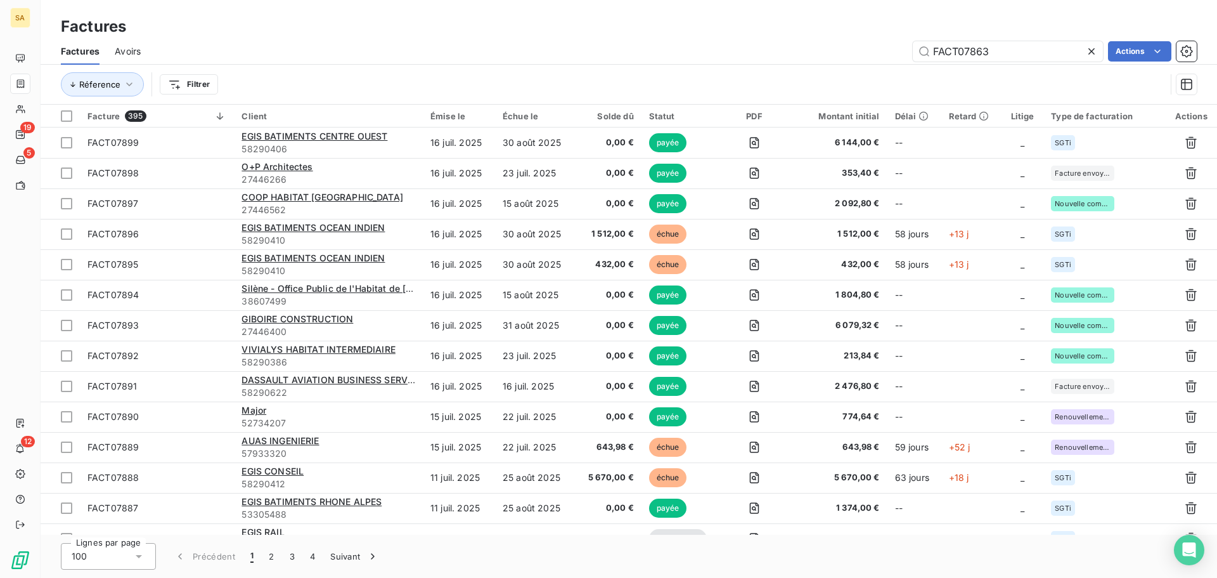
type input "FACT07863"
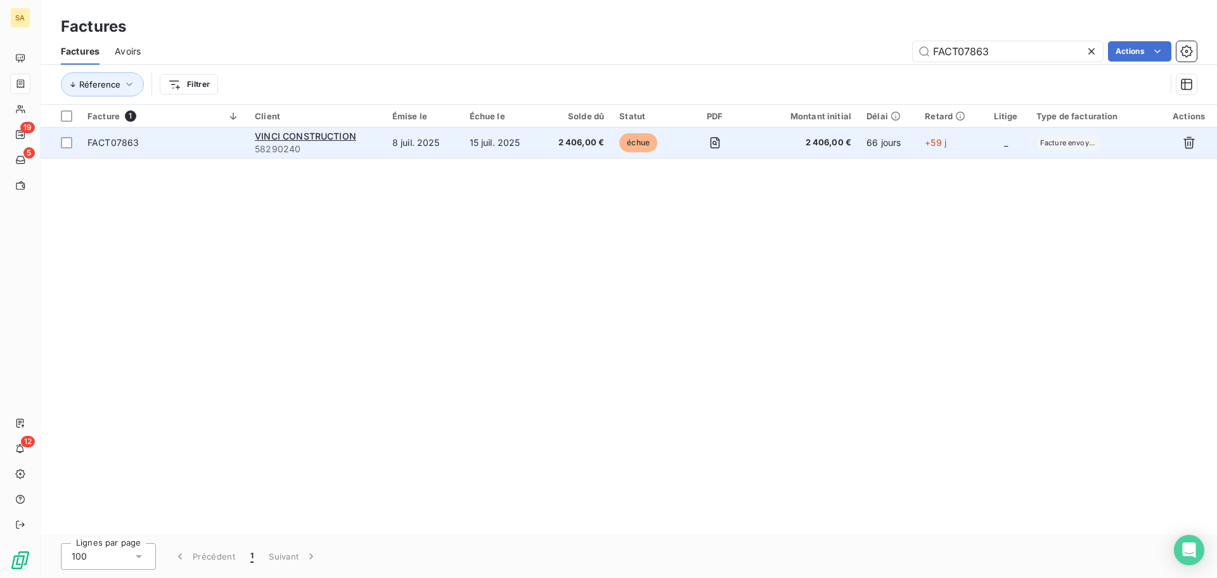
click at [205, 139] on span "FACT07863" at bounding box center [163, 142] width 152 height 13
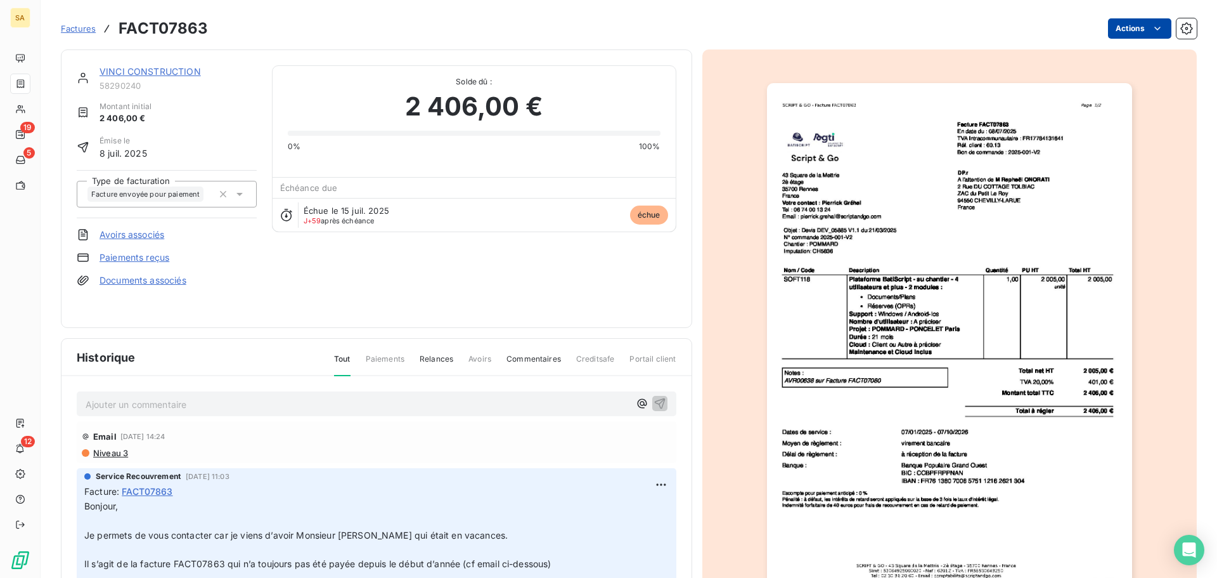
click at [1139, 27] on html "SA 19 5 12 Factures FACT07863 Actions VINCI CONSTRUCTION 58290240 Montant initi…" at bounding box center [608, 289] width 1217 height 578
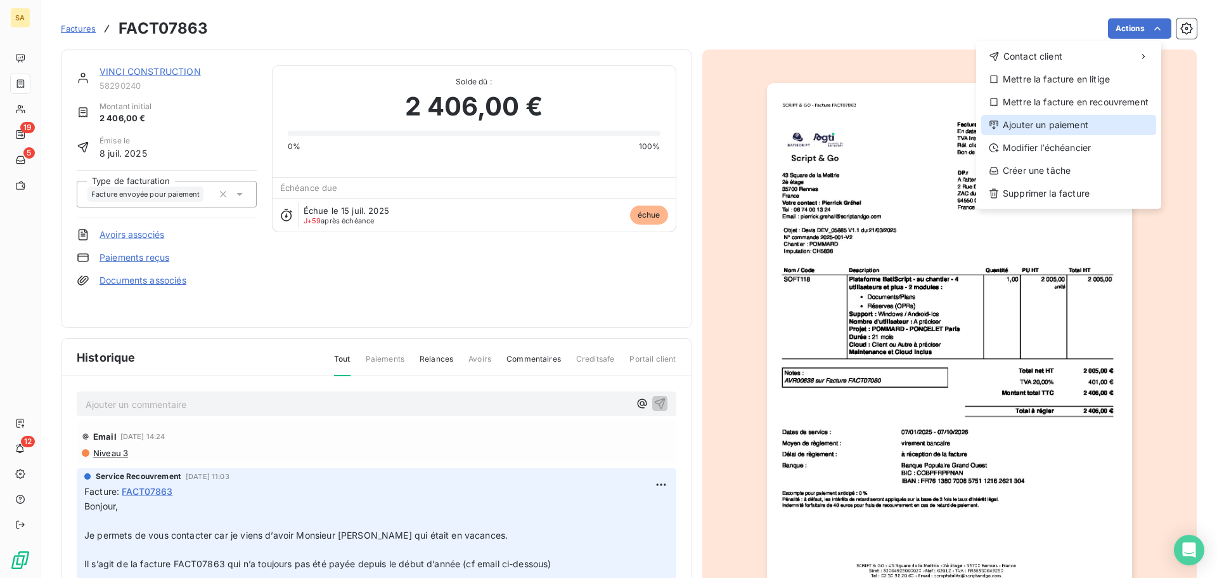
click at [1063, 126] on div "Ajouter un paiement" at bounding box center [1068, 125] width 175 height 20
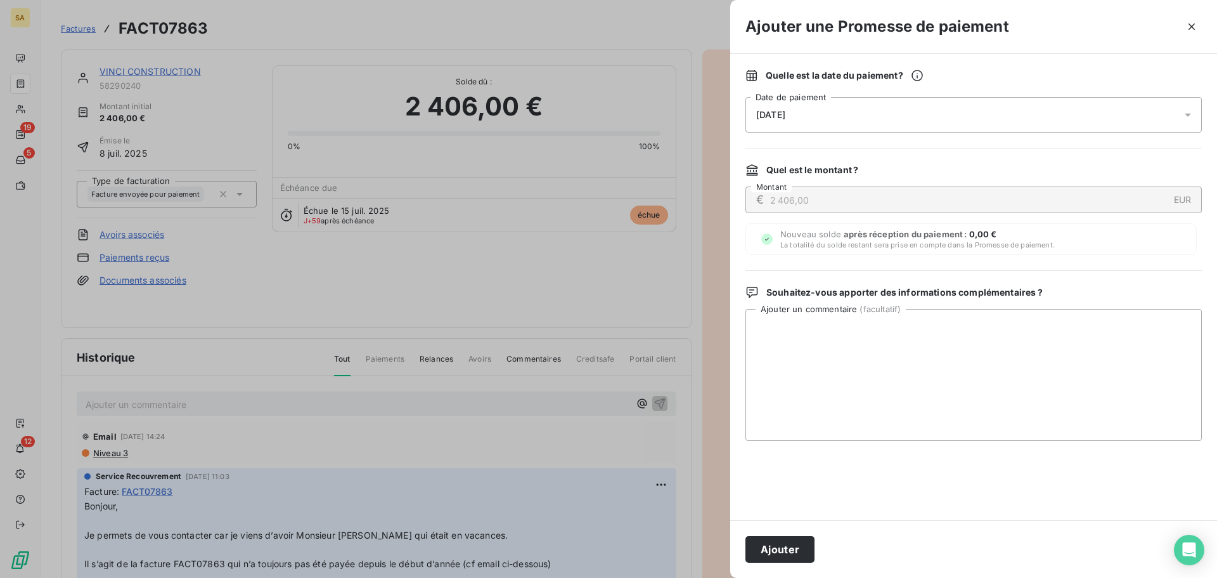
click at [846, 120] on div "[DATE]" at bounding box center [974, 115] width 456 height 36
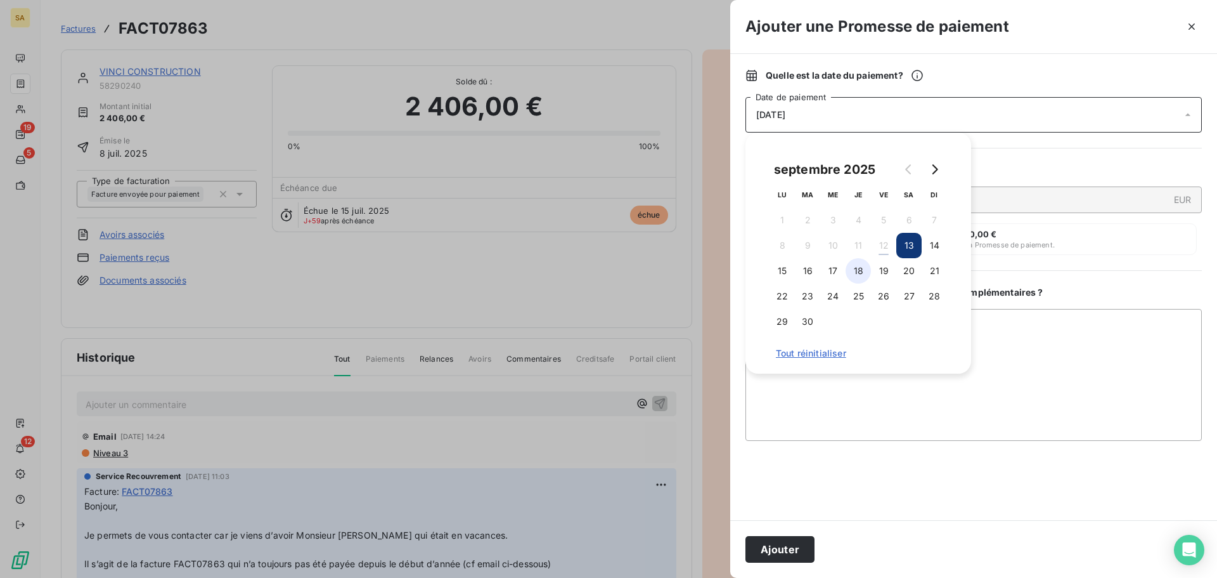
click at [859, 268] on button "18" at bounding box center [858, 270] width 25 height 25
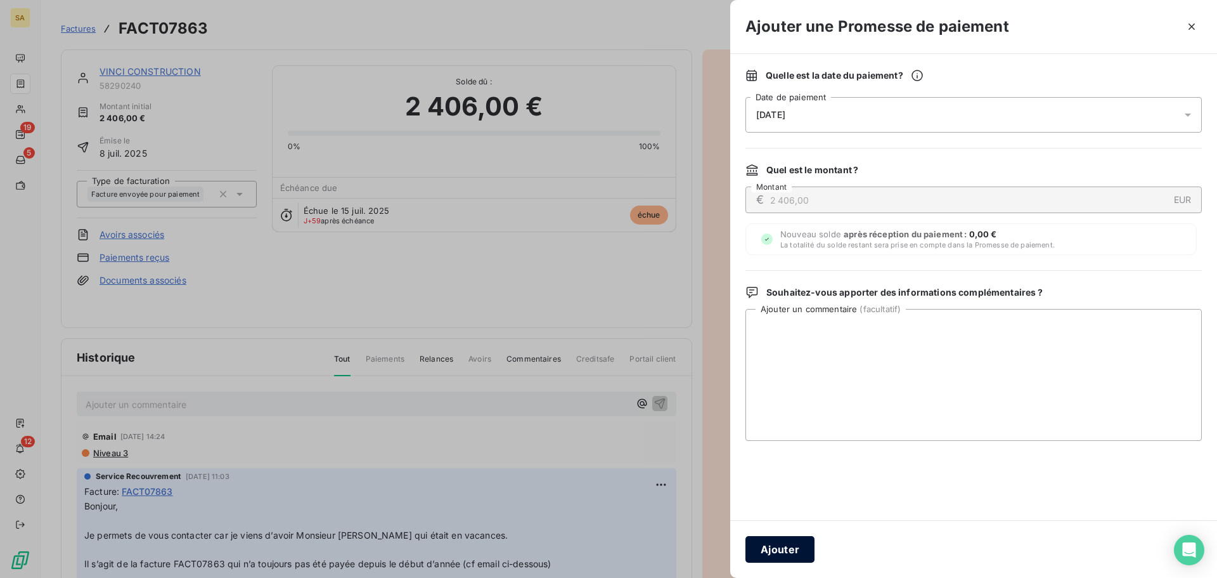
click at [797, 546] on button "Ajouter" at bounding box center [780, 549] width 69 height 27
